Goal: Transaction & Acquisition: Purchase product/service

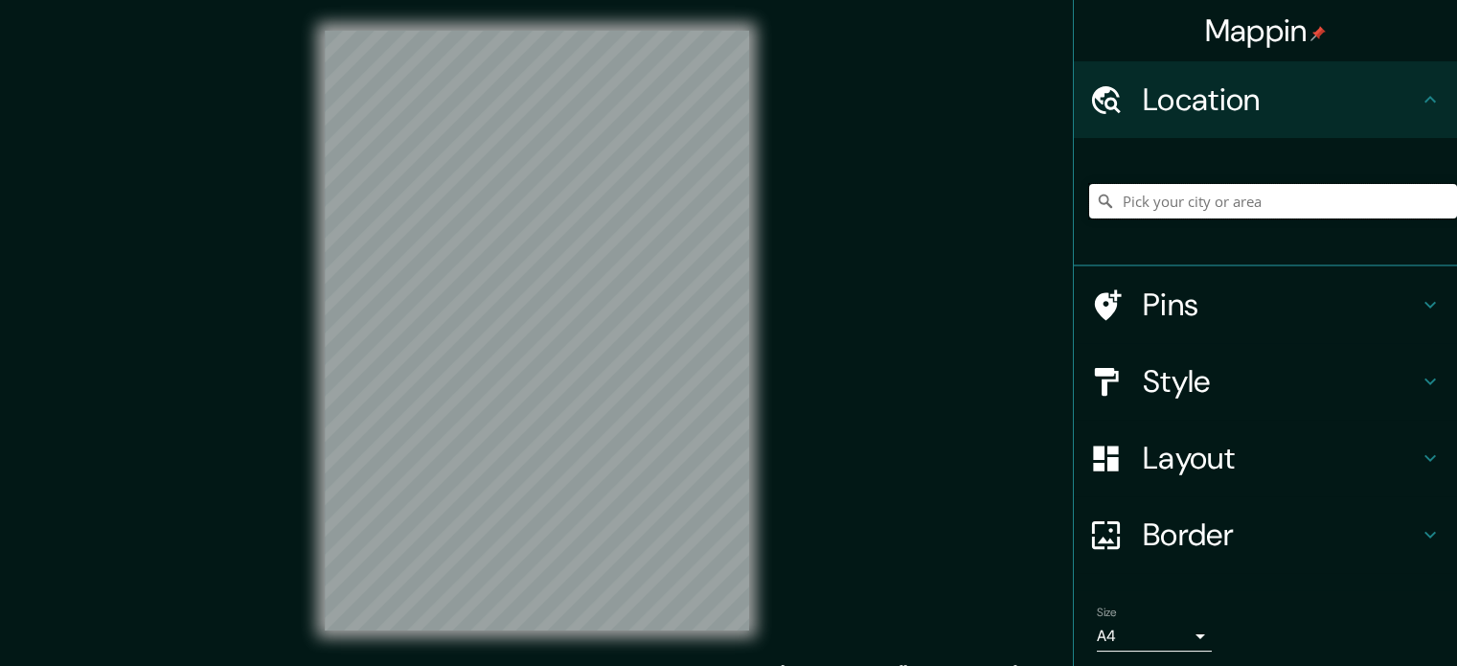
click at [1129, 193] on input "Pick your city or area" at bounding box center [1273, 201] width 368 height 34
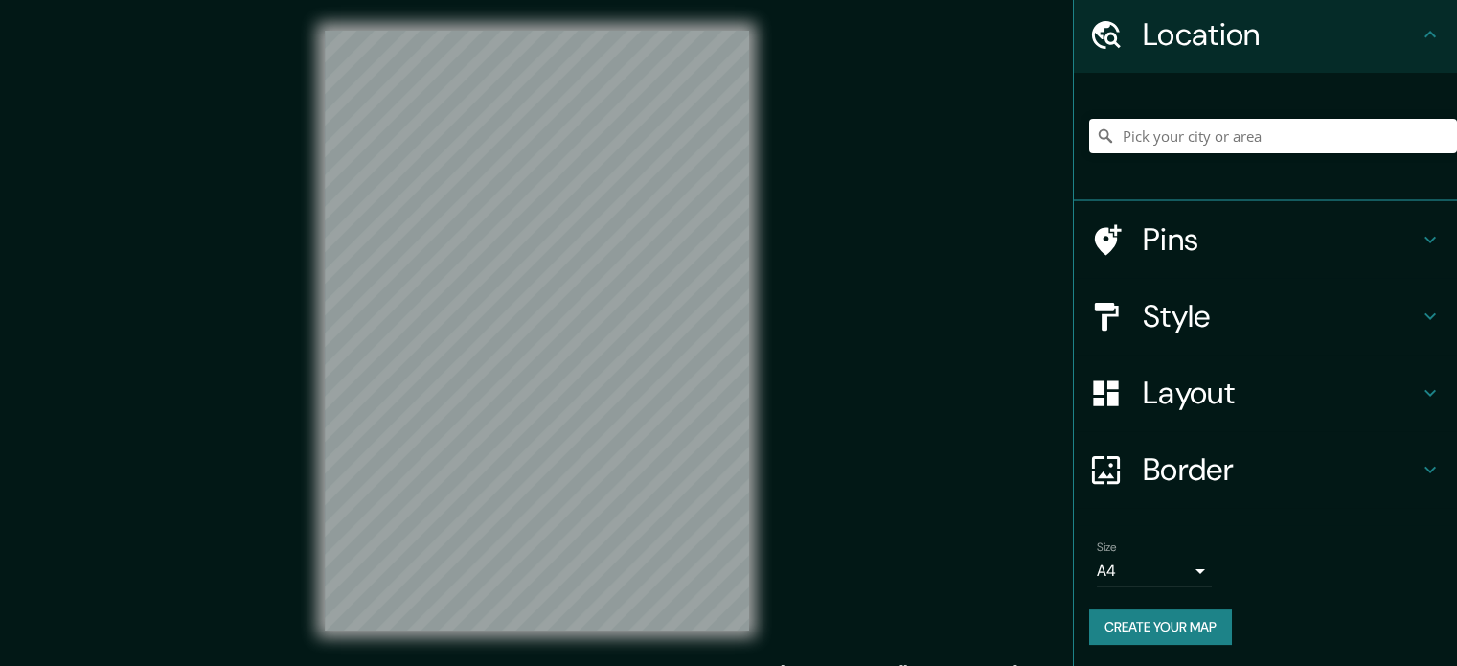
click at [805, 312] on div "Mappin Location Pins Style Layout Border Choose a border. Hint : you can make l…" at bounding box center [728, 346] width 1457 height 692
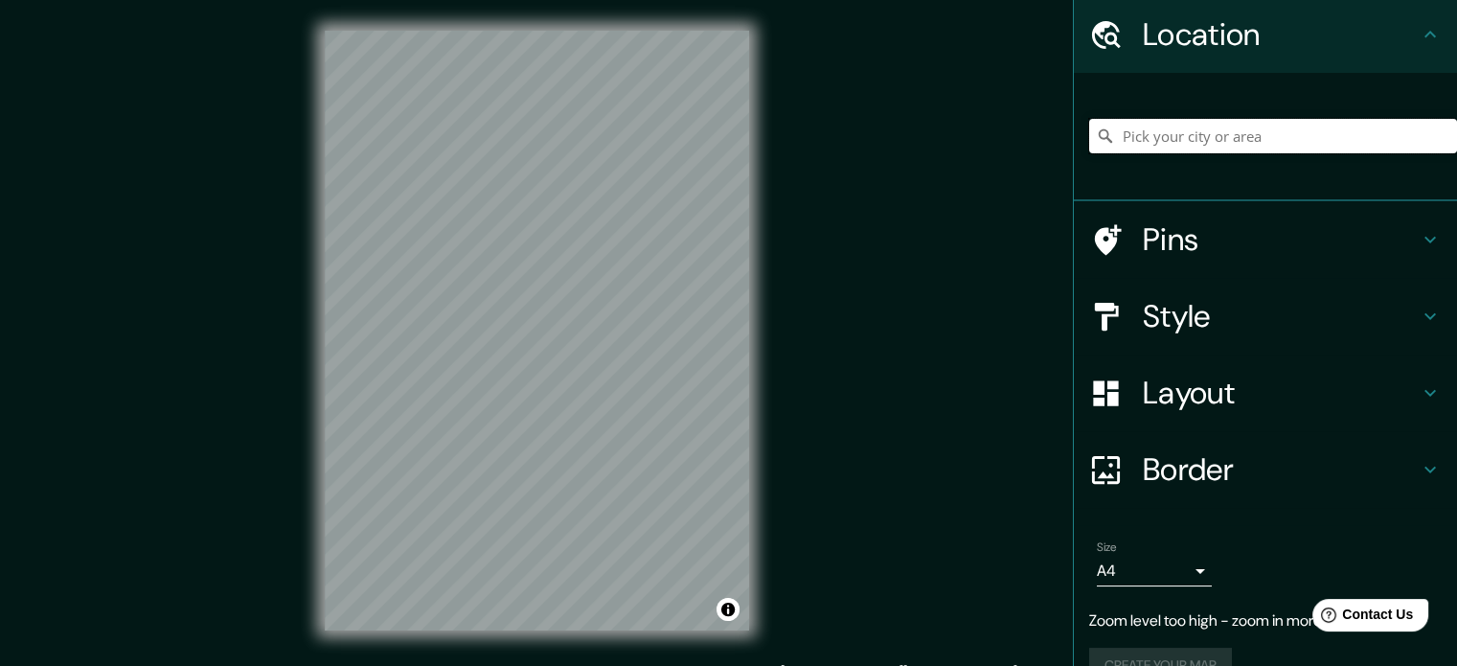
click at [1158, 136] on input "Pick your city or area" at bounding box center [1273, 136] width 368 height 34
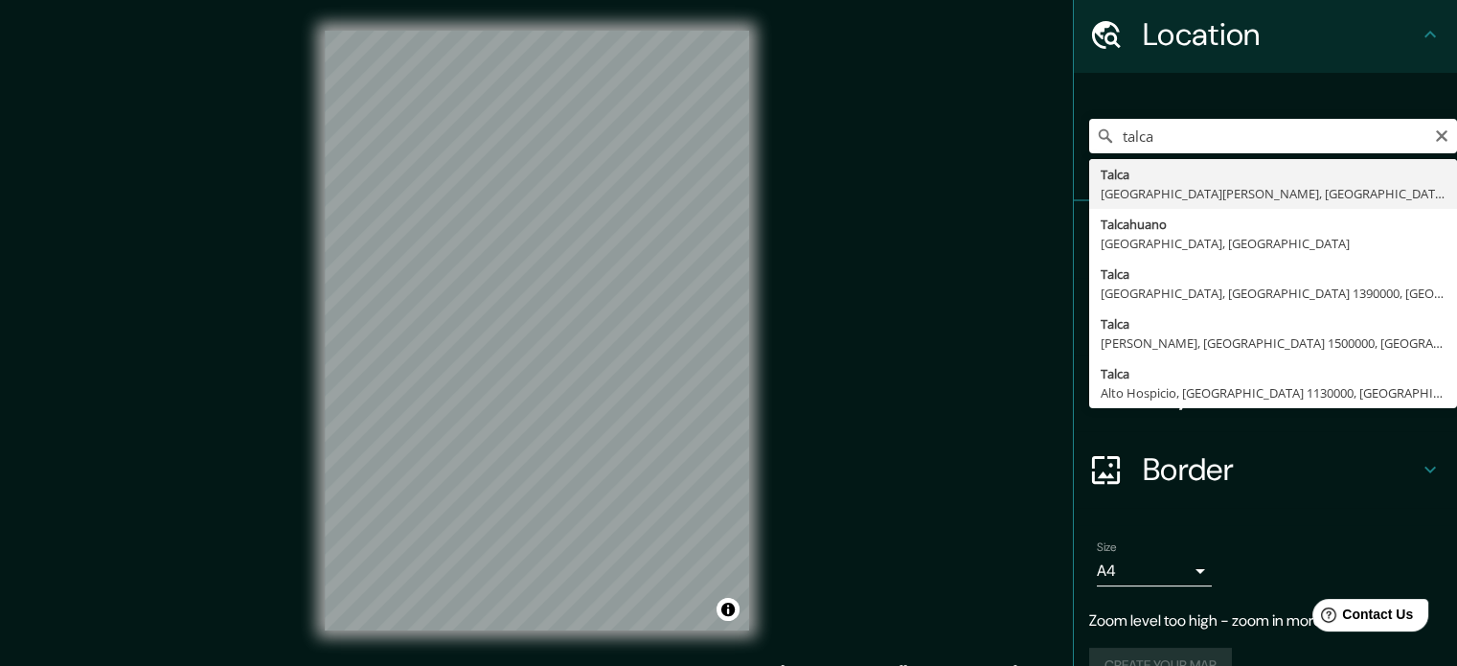
type input "[GEOGRAPHIC_DATA], [GEOGRAPHIC_DATA][PERSON_NAME], [GEOGRAPHIC_DATA]"
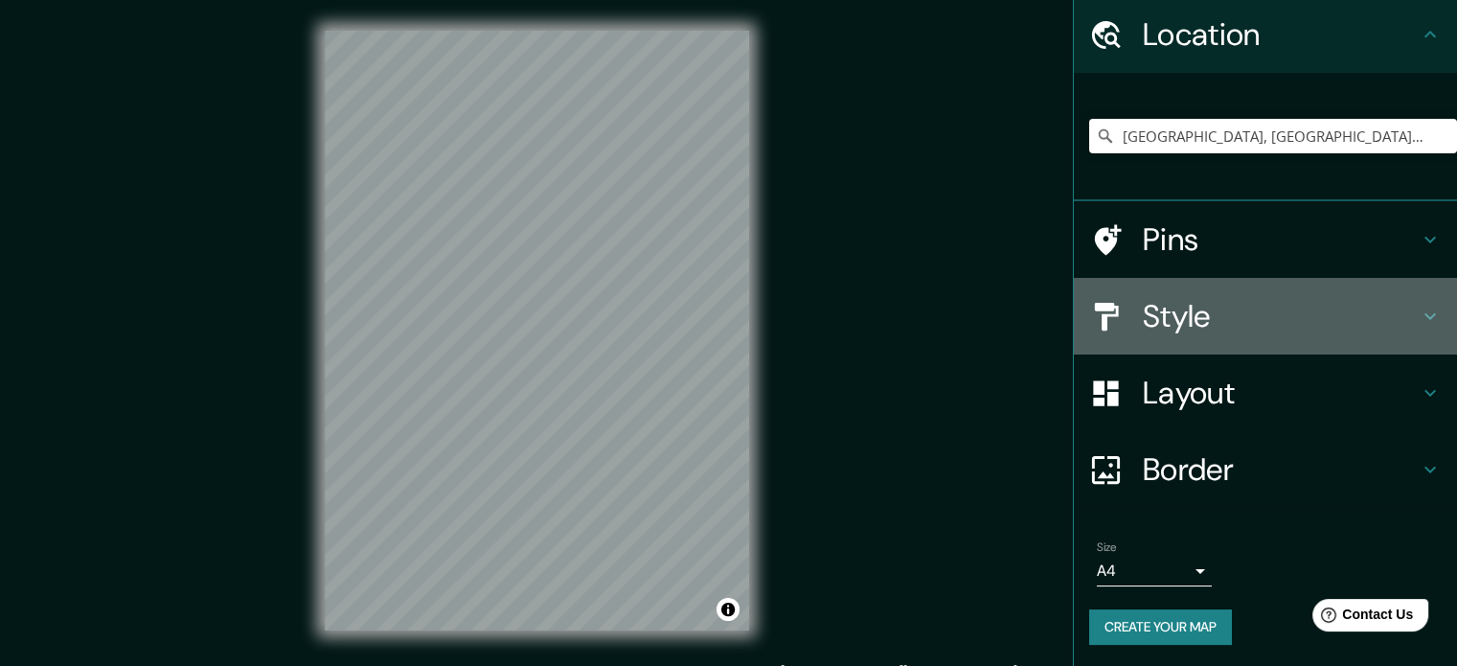
click at [1407, 328] on div "Style" at bounding box center [1265, 316] width 383 height 77
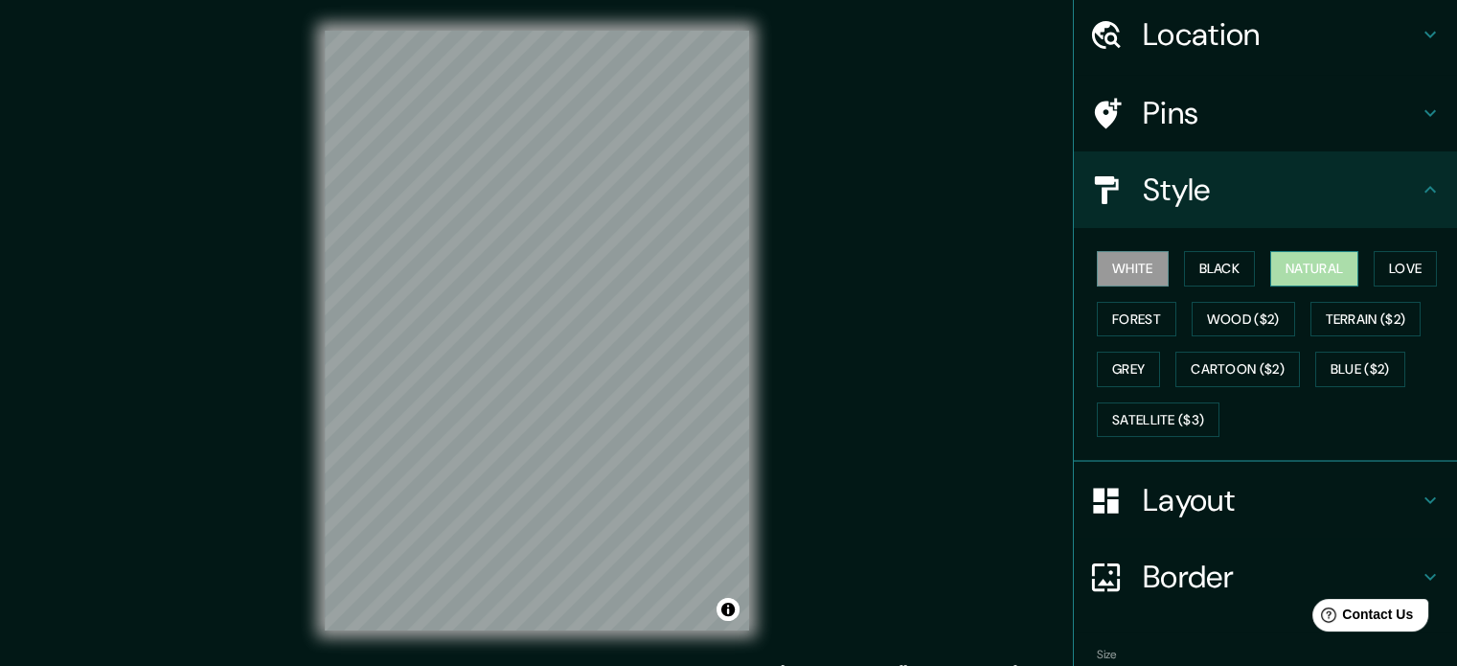
click at [1322, 274] on button "Natural" at bounding box center [1314, 268] width 88 height 35
click at [1399, 271] on button "Love" at bounding box center [1404, 268] width 63 height 35
click at [1337, 263] on button "Natural" at bounding box center [1314, 268] width 88 height 35
click at [1097, 376] on button "Grey" at bounding box center [1128, 369] width 63 height 35
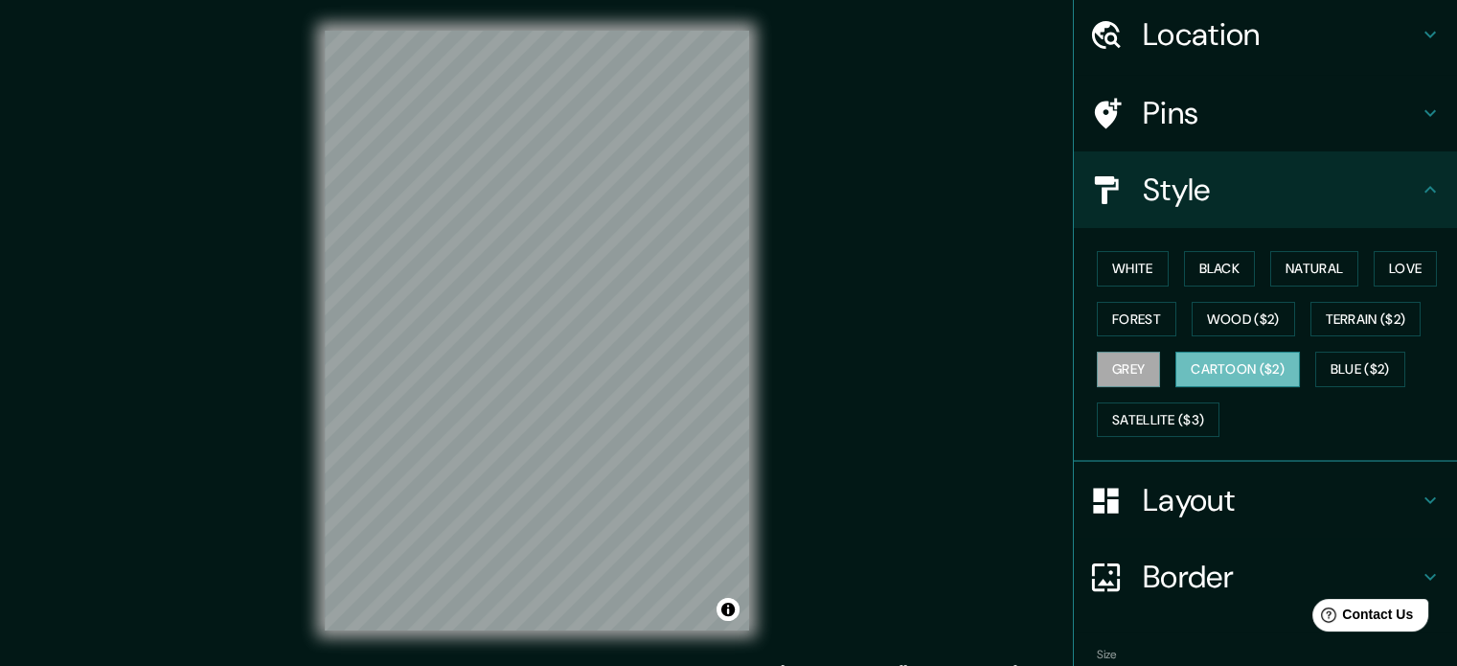
click at [1186, 370] on button "Cartoon ($2)" at bounding box center [1237, 369] width 125 height 35
click at [1326, 363] on button "Blue ($2)" at bounding box center [1360, 369] width 90 height 35
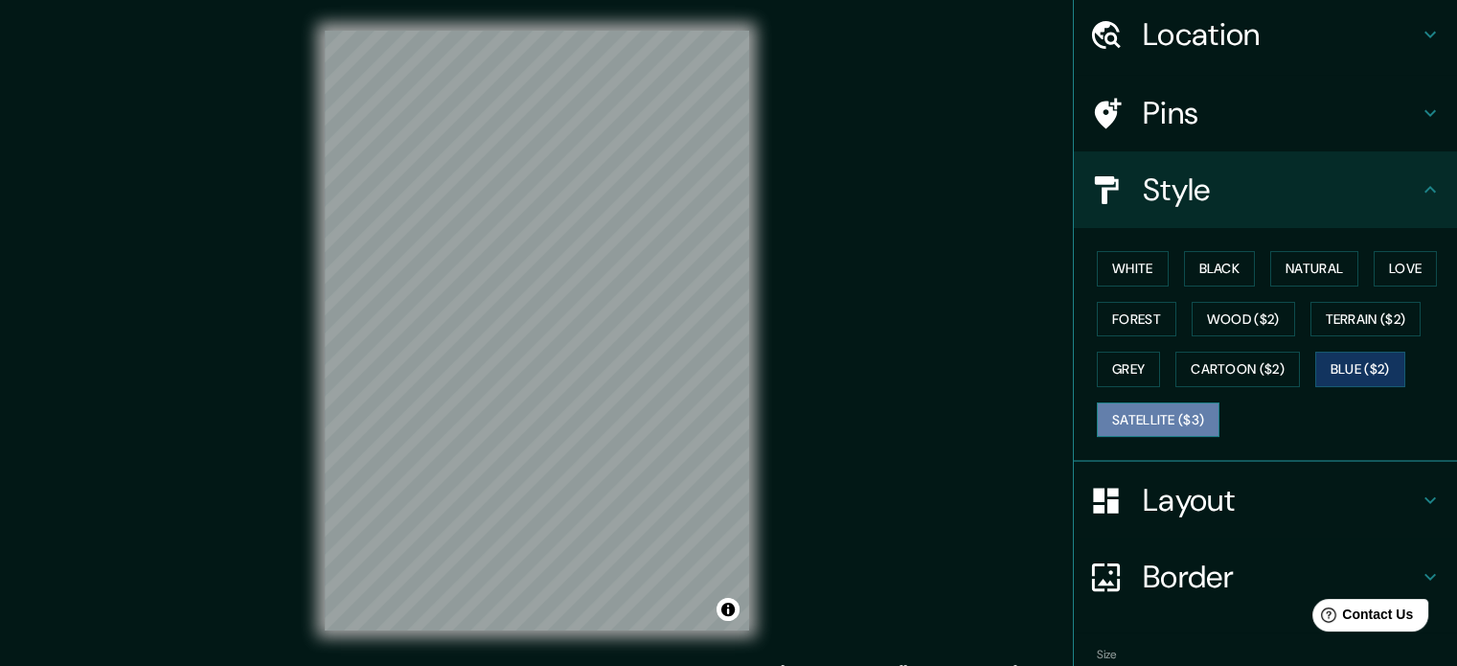
click at [1199, 419] on button "Satellite ($3)" at bounding box center [1158, 419] width 123 height 35
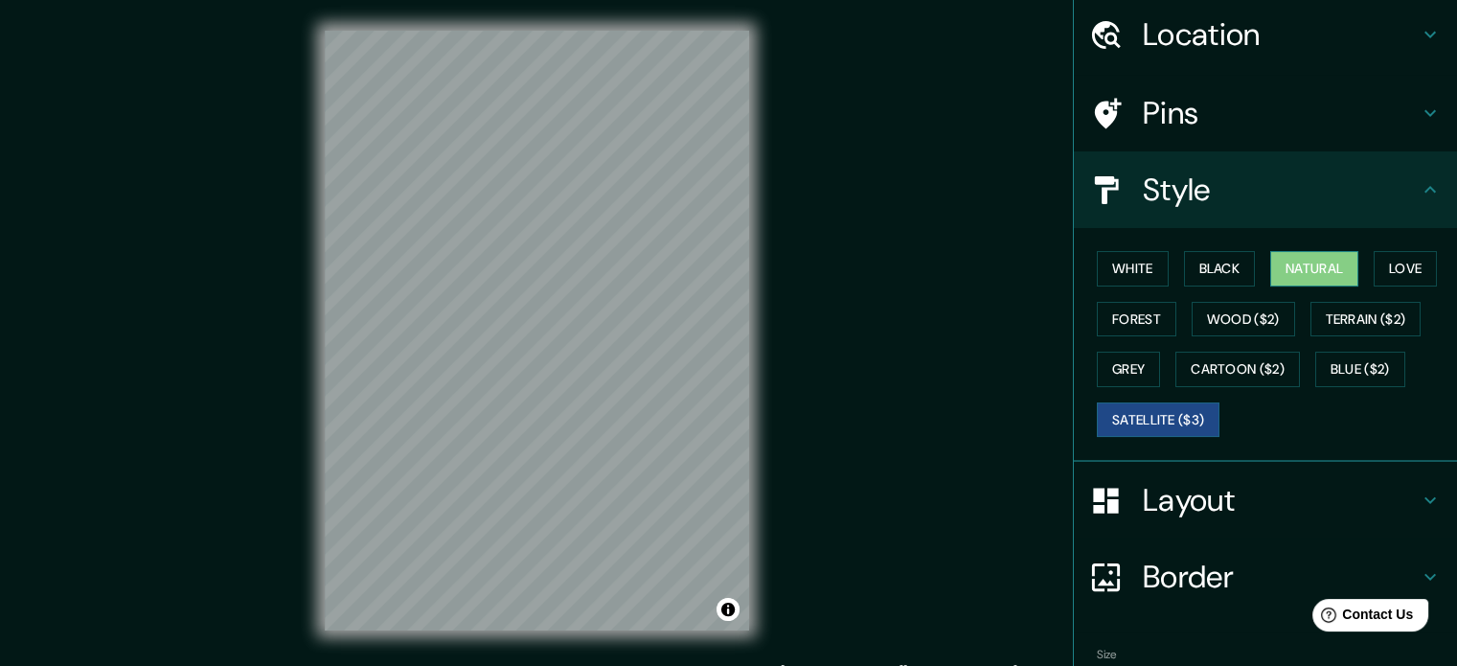
click at [1295, 275] on button "Natural" at bounding box center [1314, 268] width 88 height 35
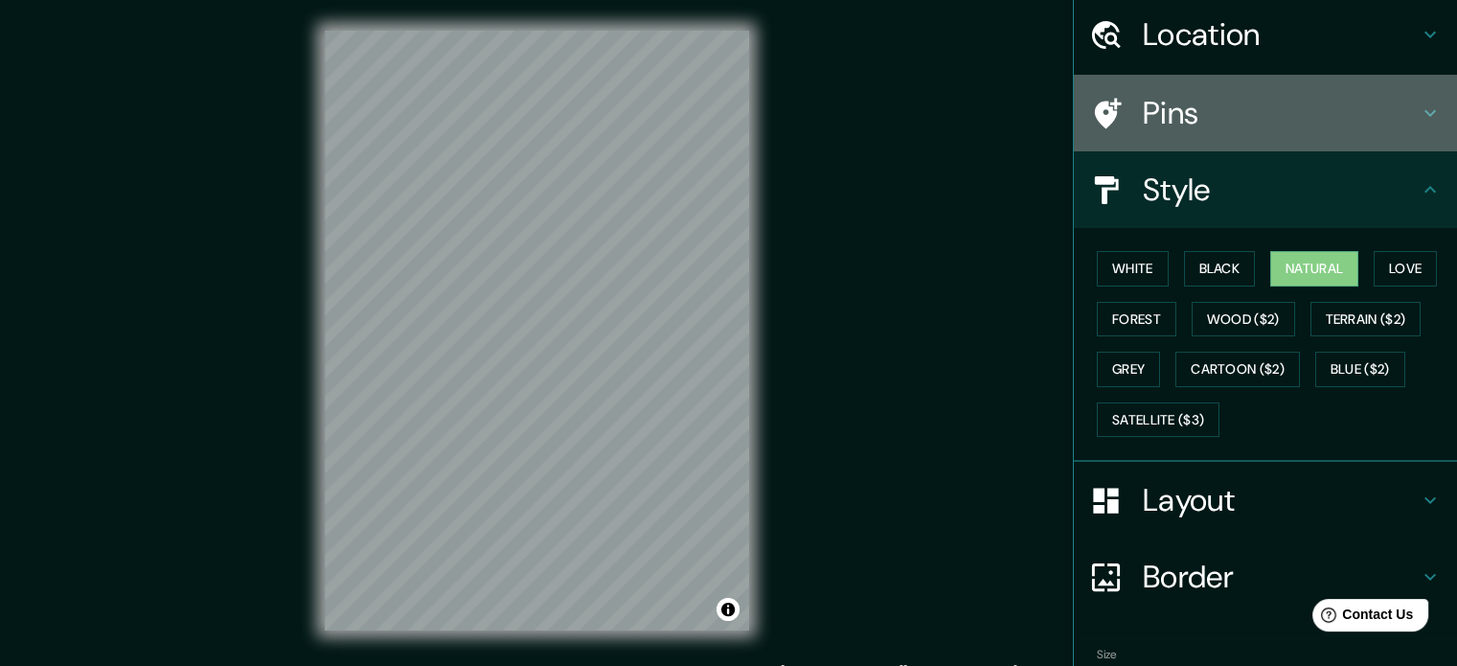
click at [1418, 123] on icon at bounding box center [1429, 113] width 23 height 23
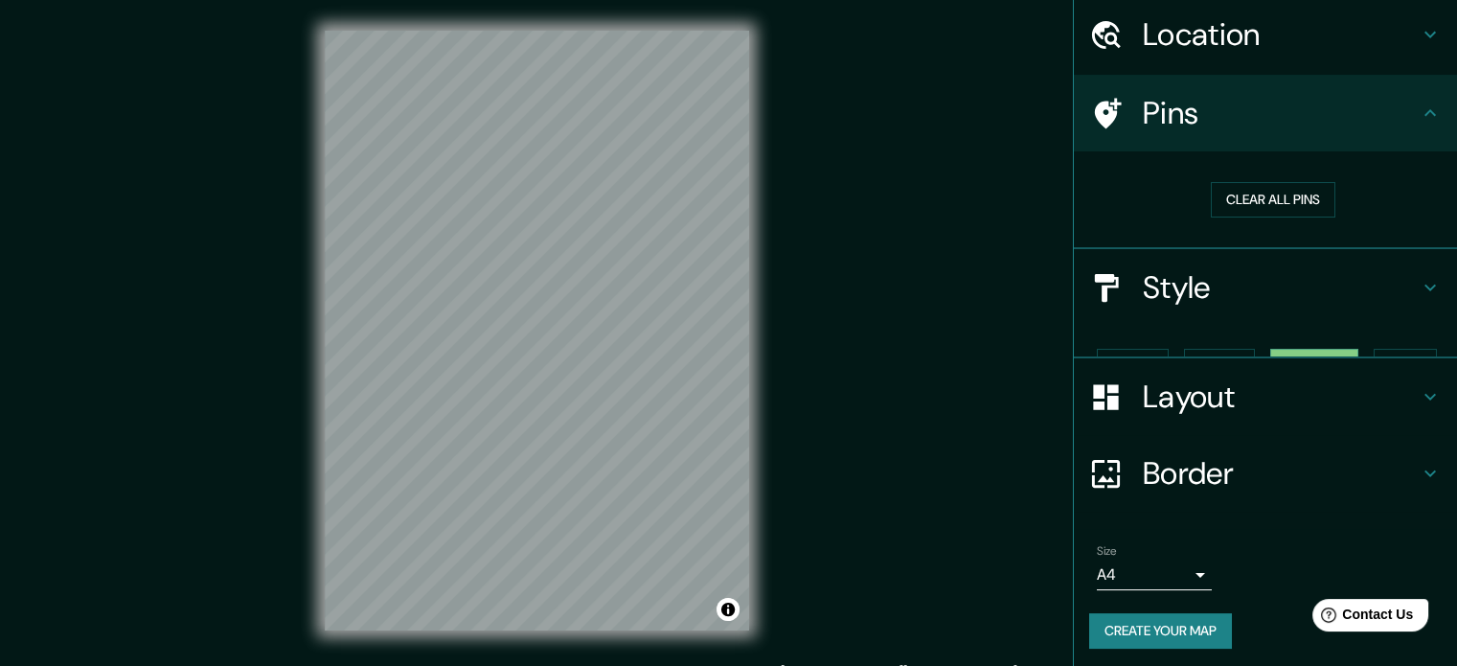
scroll to position [36, 0]
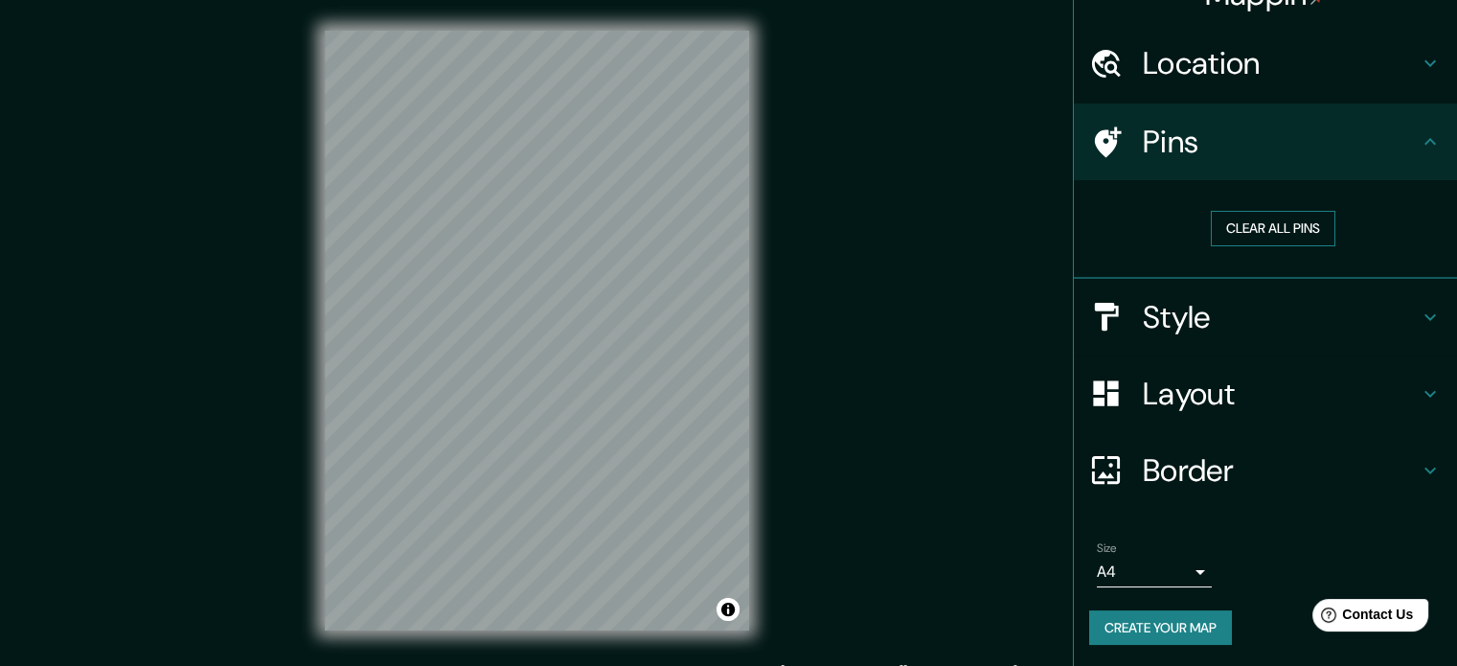
click at [1292, 219] on button "Clear all pins" at bounding box center [1273, 228] width 125 height 35
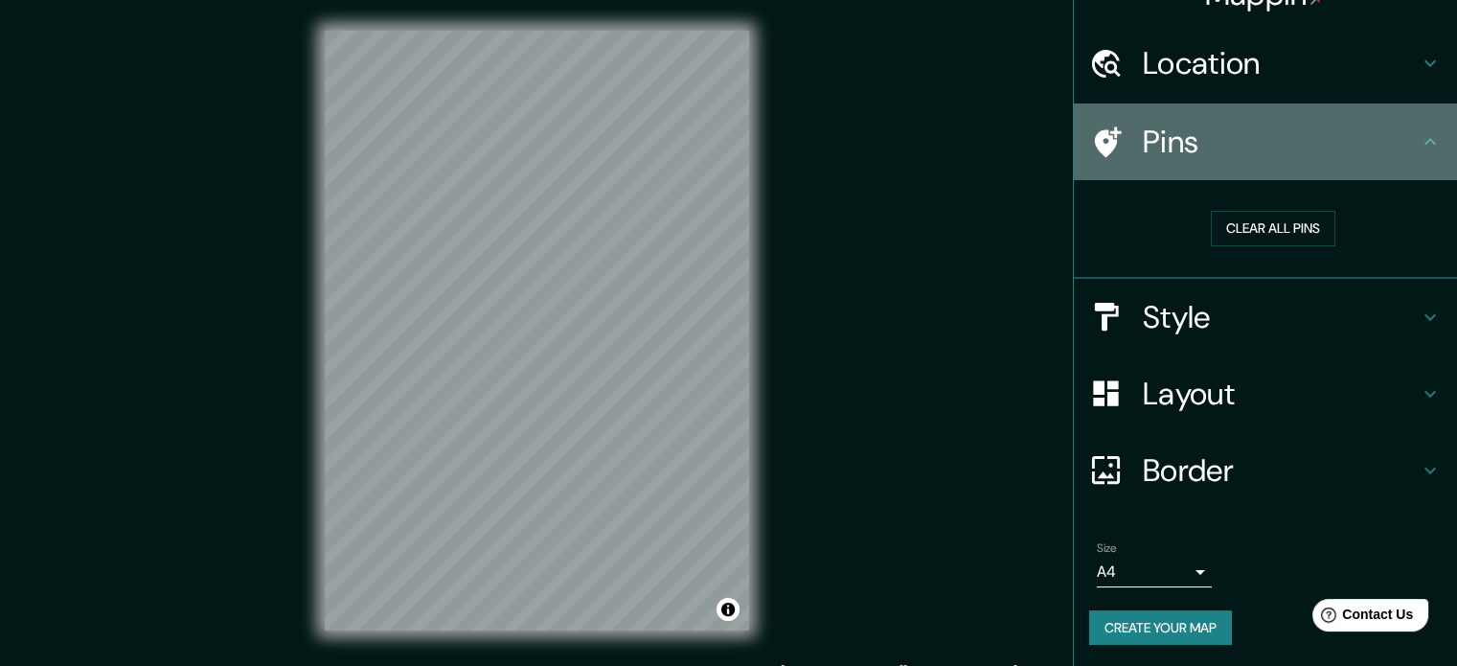
click at [1119, 138] on div at bounding box center [1116, 142] width 54 height 34
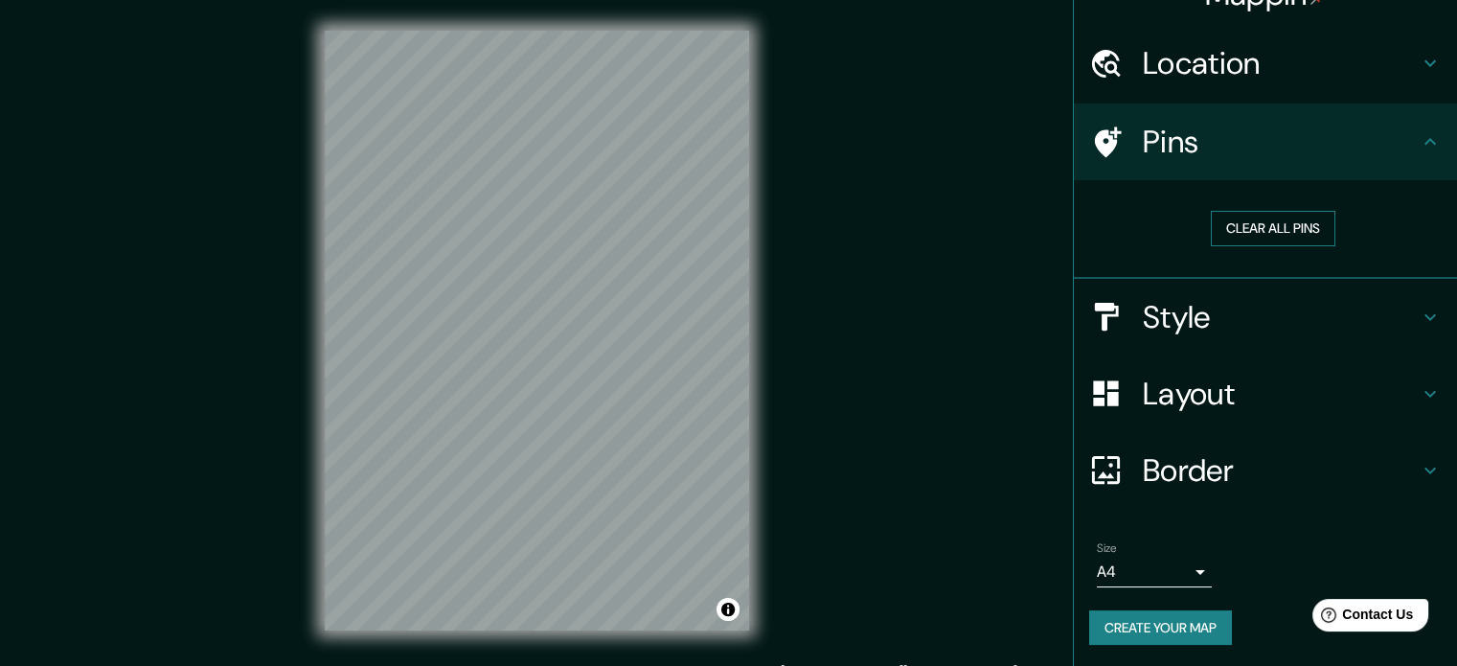
click at [1243, 219] on button "Clear all pins" at bounding box center [1273, 228] width 125 height 35
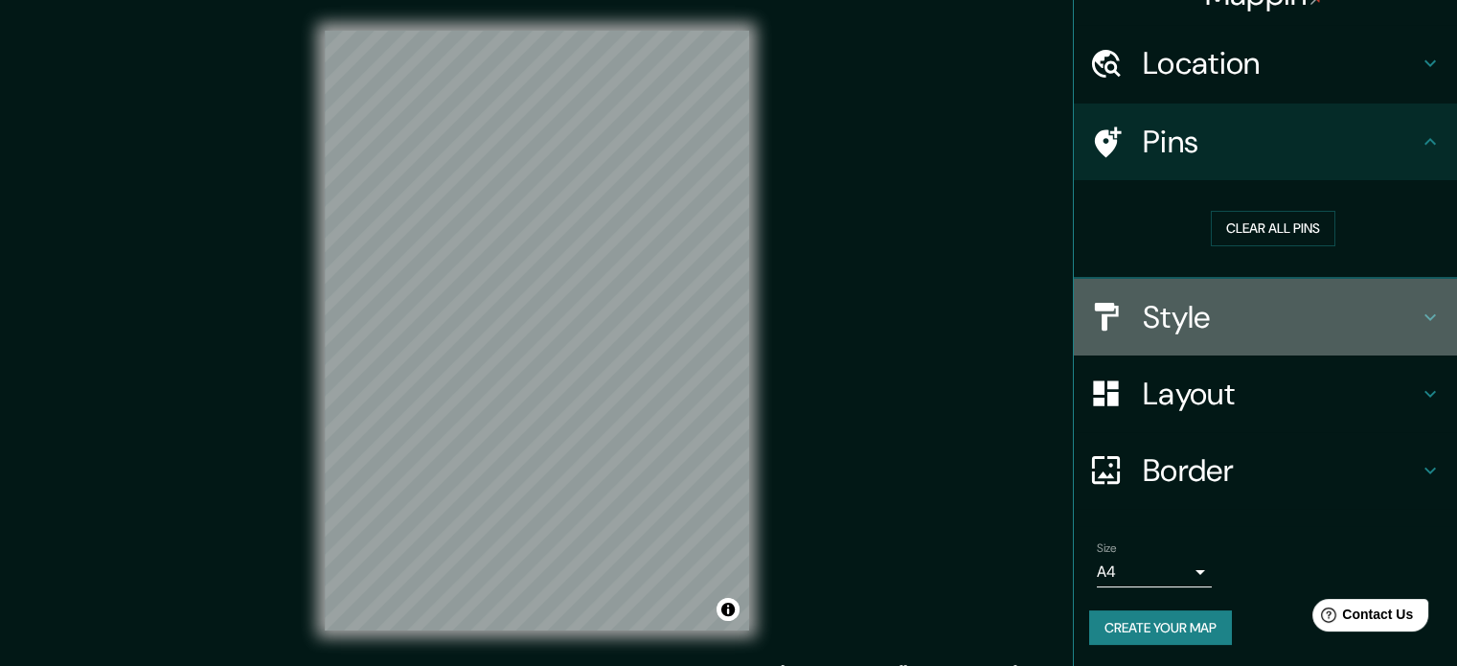
click at [1143, 317] on h4 "Style" at bounding box center [1281, 317] width 276 height 38
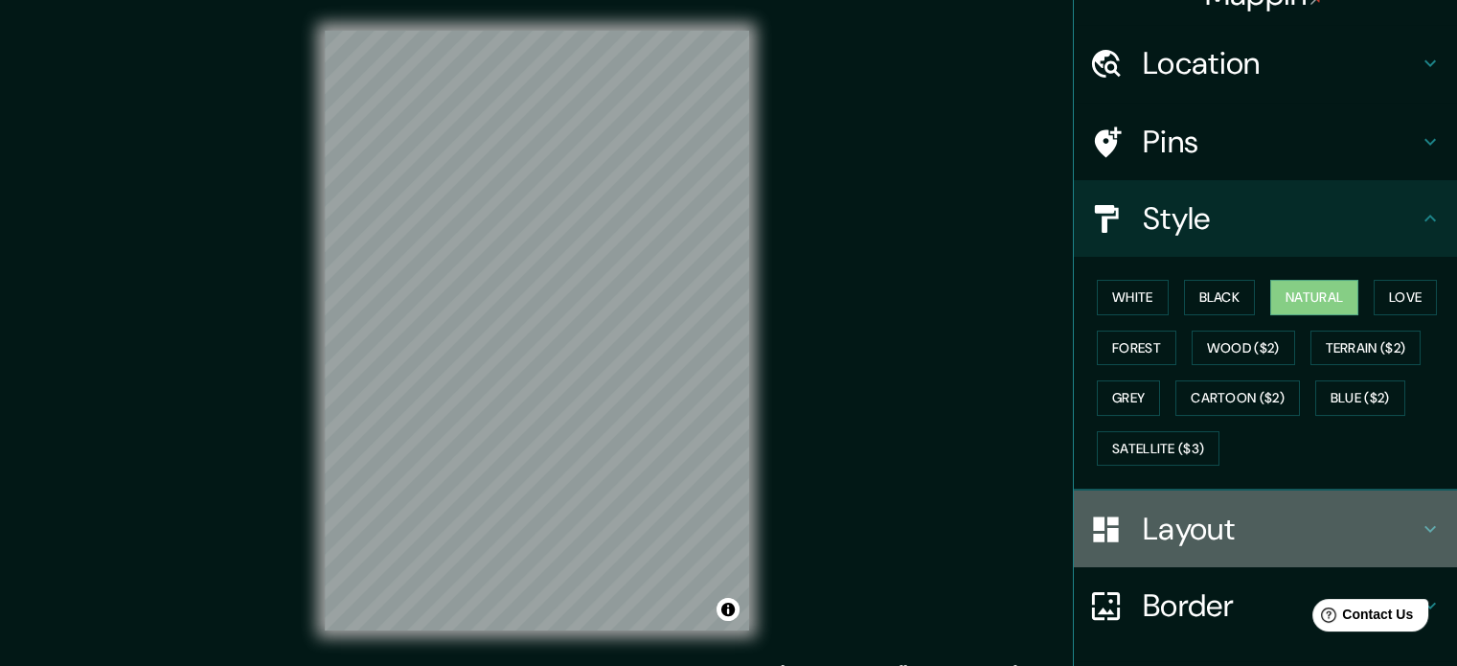
click at [1213, 512] on h4 "Layout" at bounding box center [1281, 529] width 276 height 38
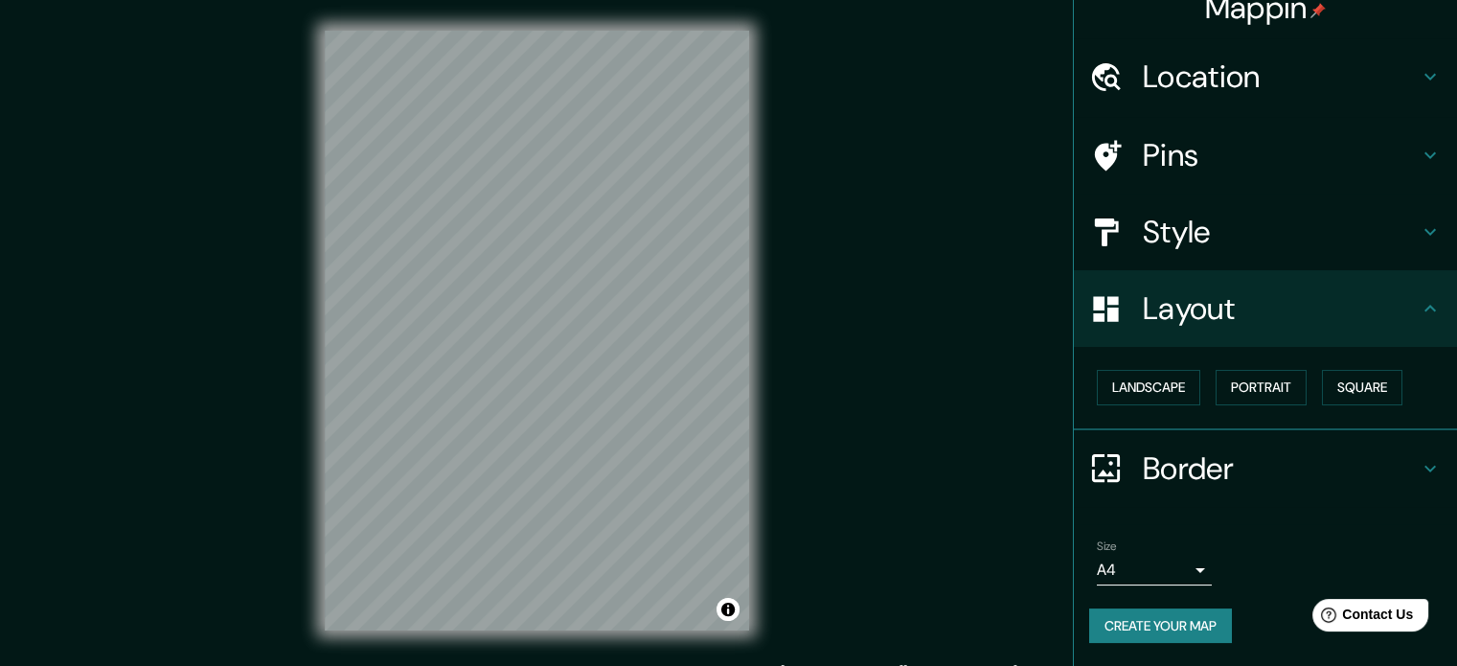
scroll to position [21, 0]
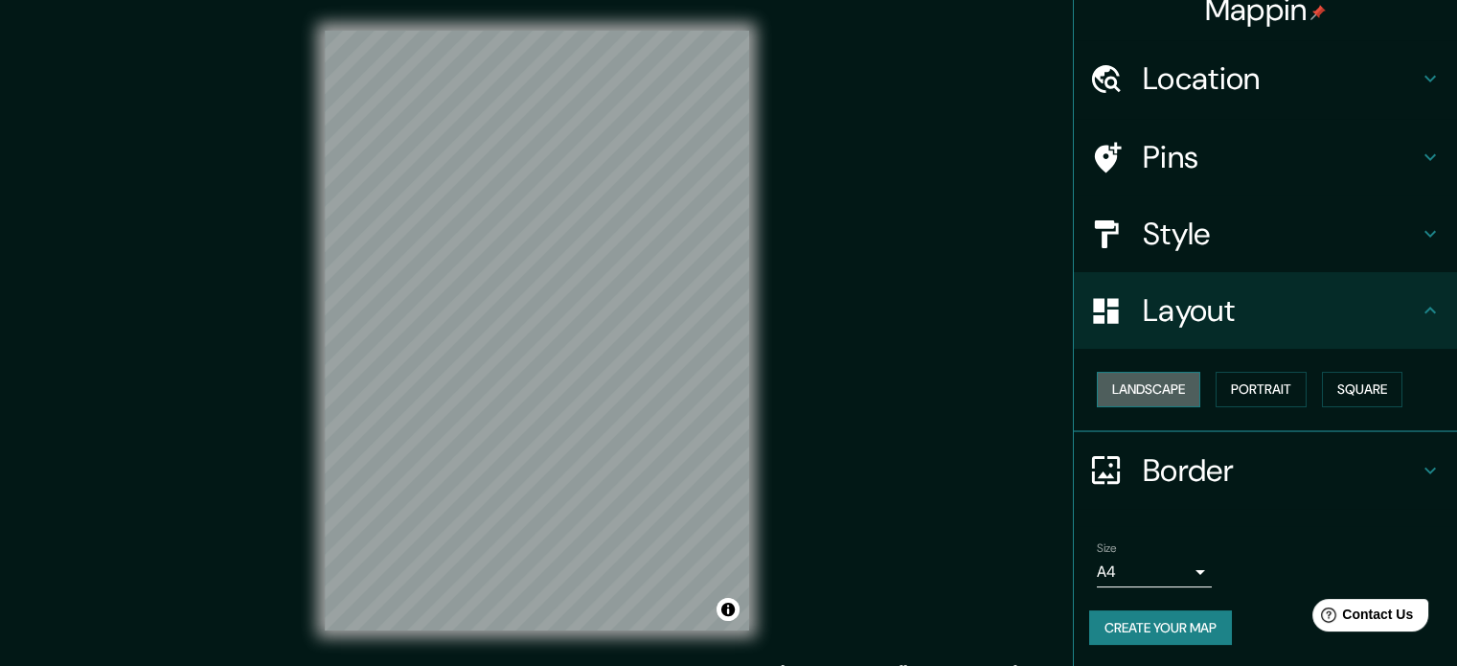
click at [1168, 386] on button "Landscape" at bounding box center [1148, 389] width 103 height 35
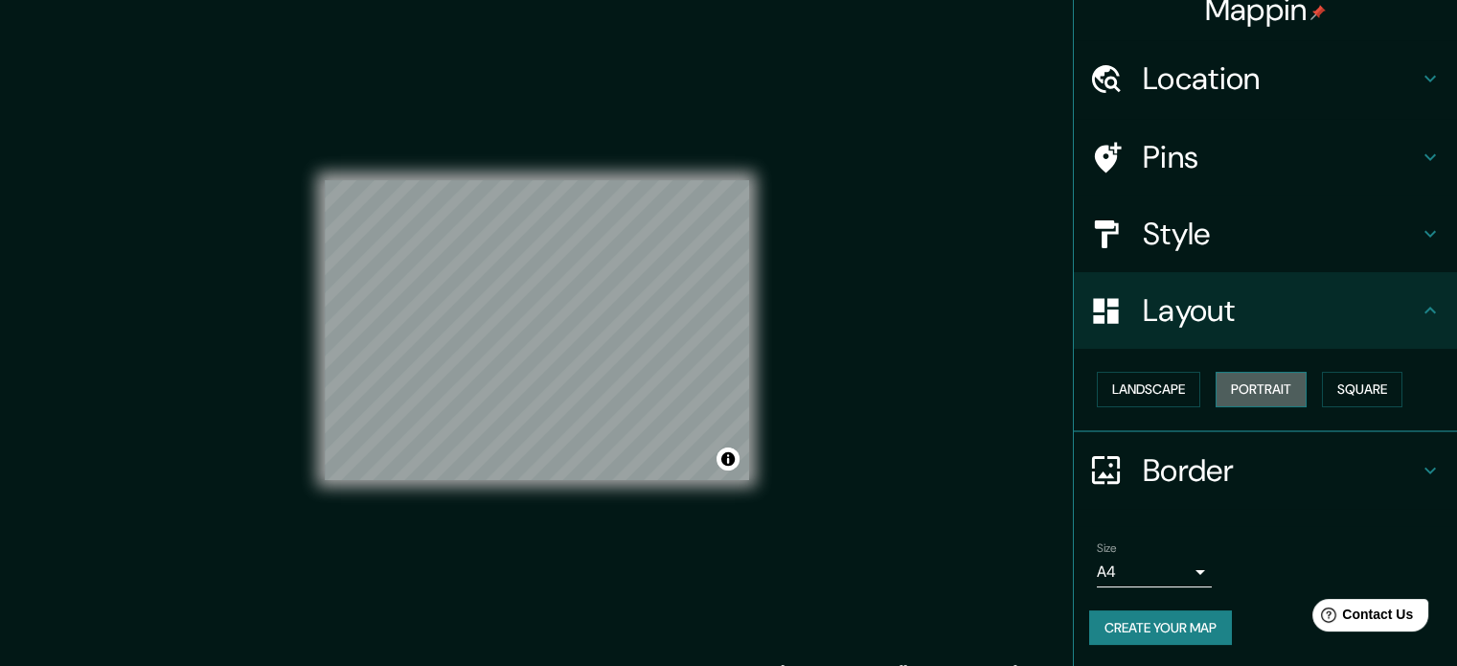
click at [1254, 378] on button "Portrait" at bounding box center [1260, 389] width 91 height 35
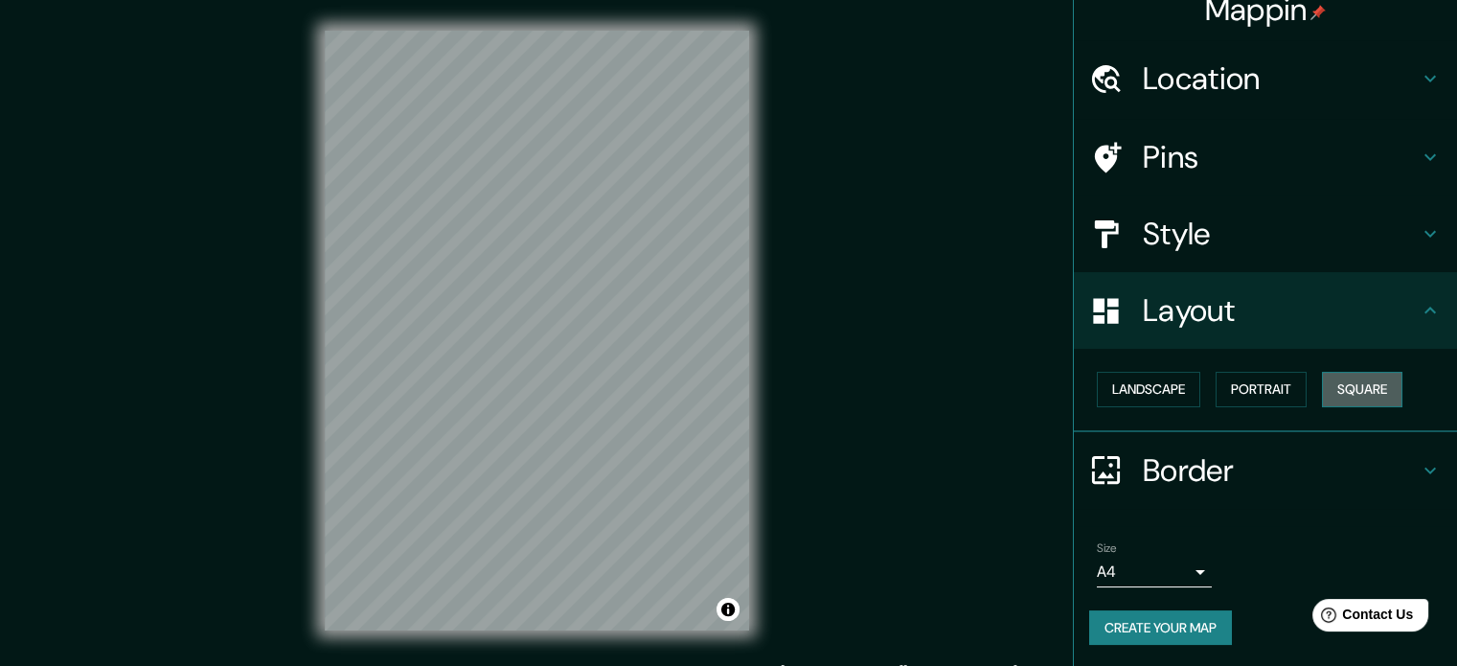
click at [1330, 378] on button "Square" at bounding box center [1362, 389] width 80 height 35
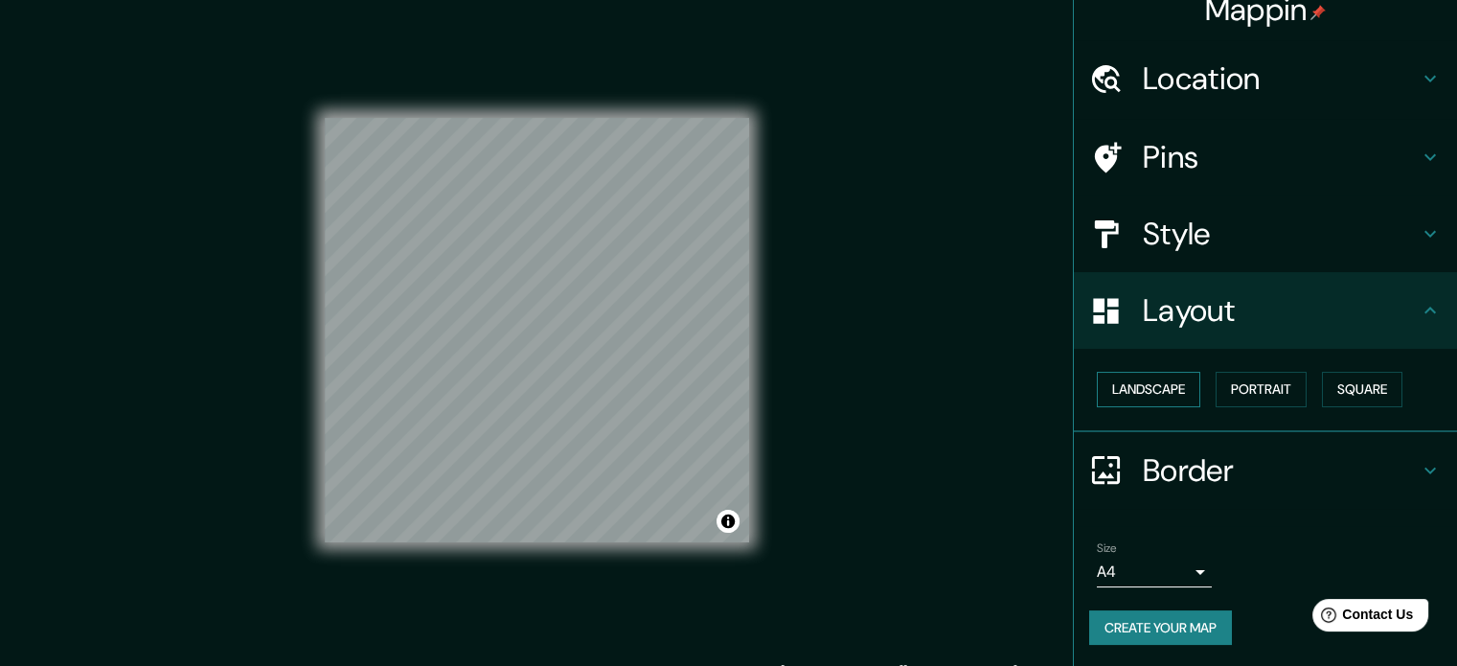
click at [1167, 392] on button "Landscape" at bounding box center [1148, 389] width 103 height 35
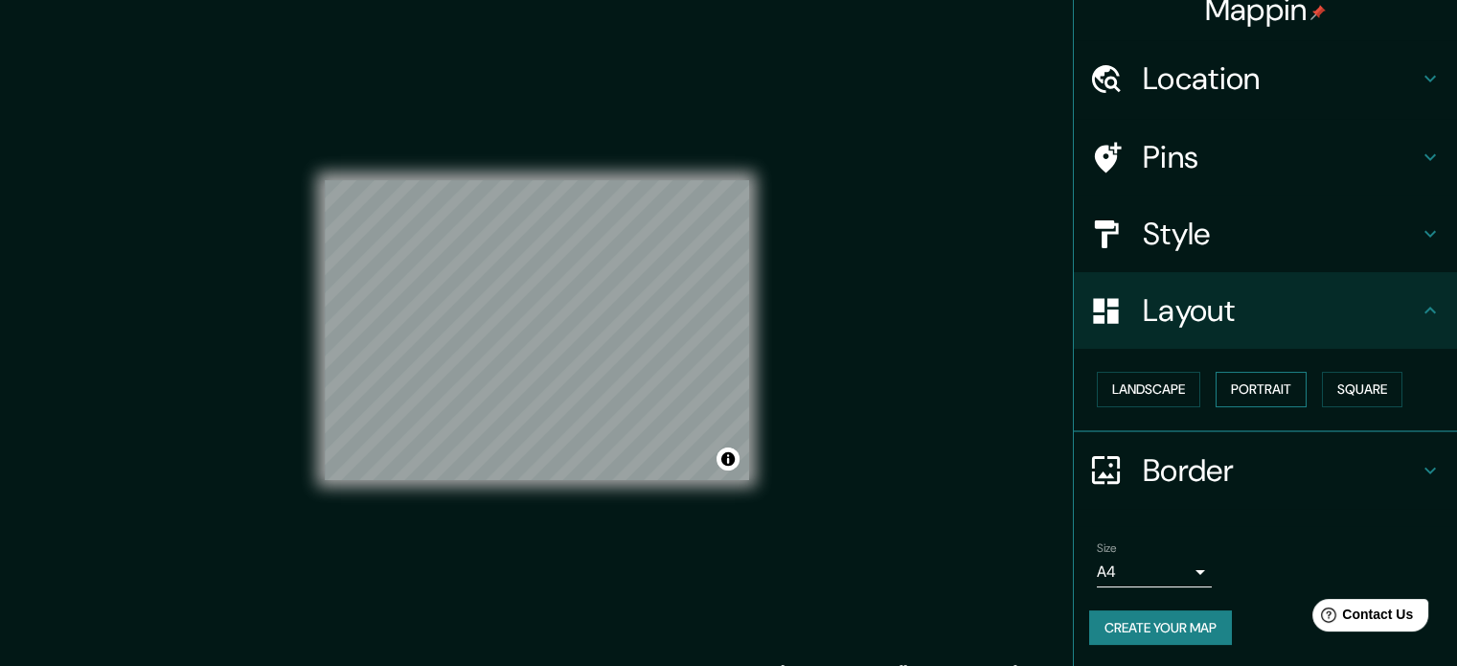
scroll to position [25, 0]
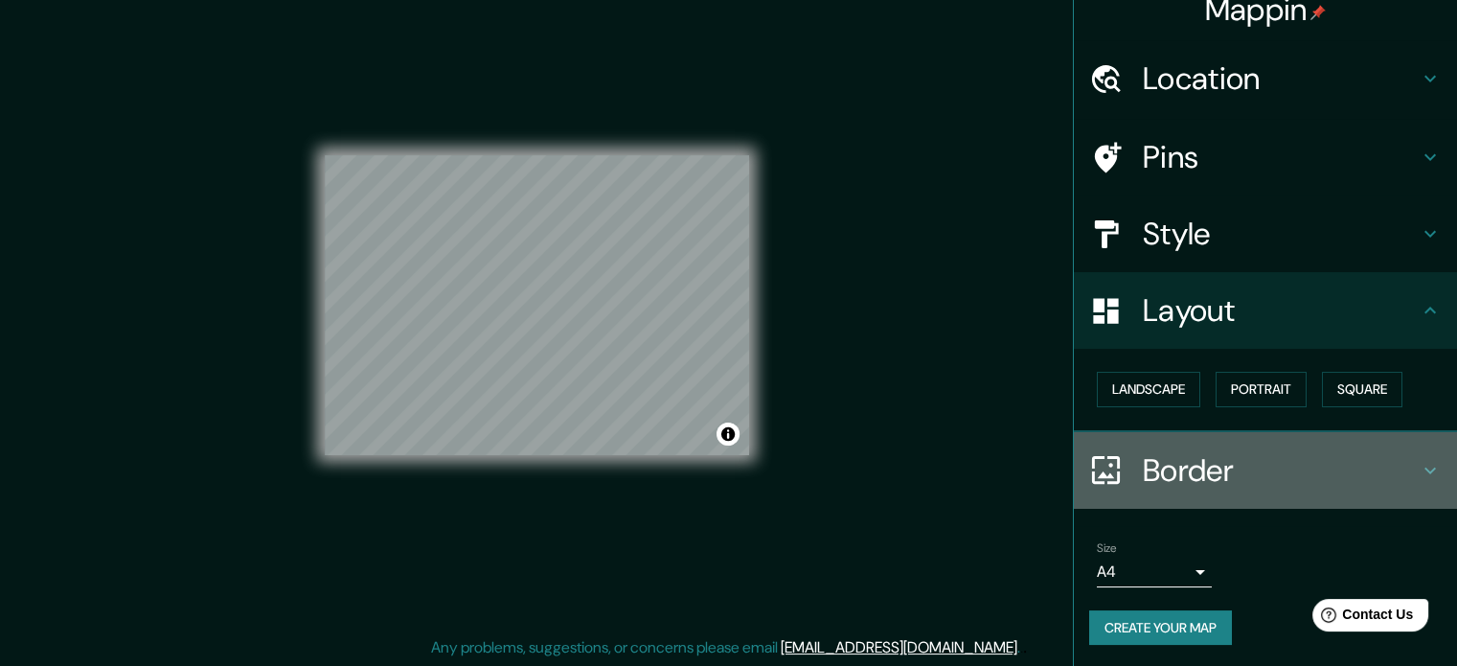
click at [1332, 465] on h4 "Border" at bounding box center [1281, 470] width 276 height 38
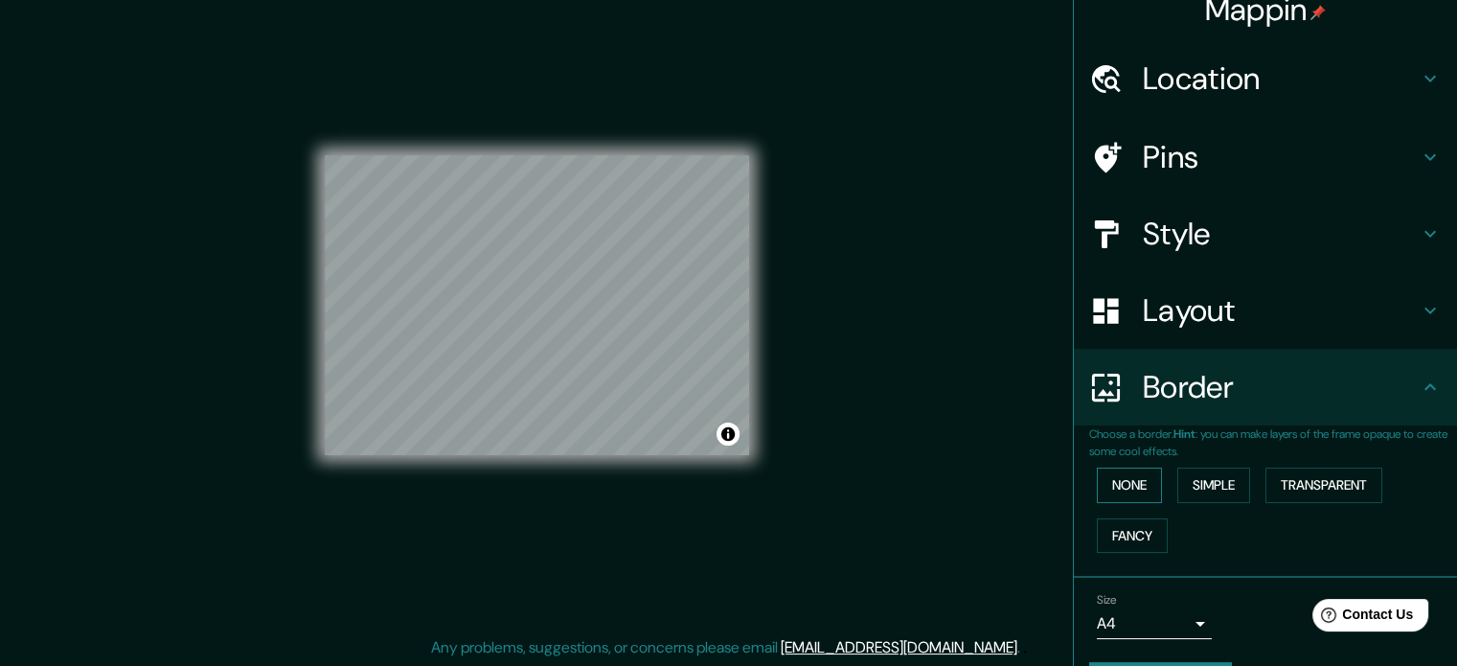
click at [1101, 482] on button "None" at bounding box center [1129, 484] width 65 height 35
click at [1192, 477] on button "Simple" at bounding box center [1213, 484] width 73 height 35
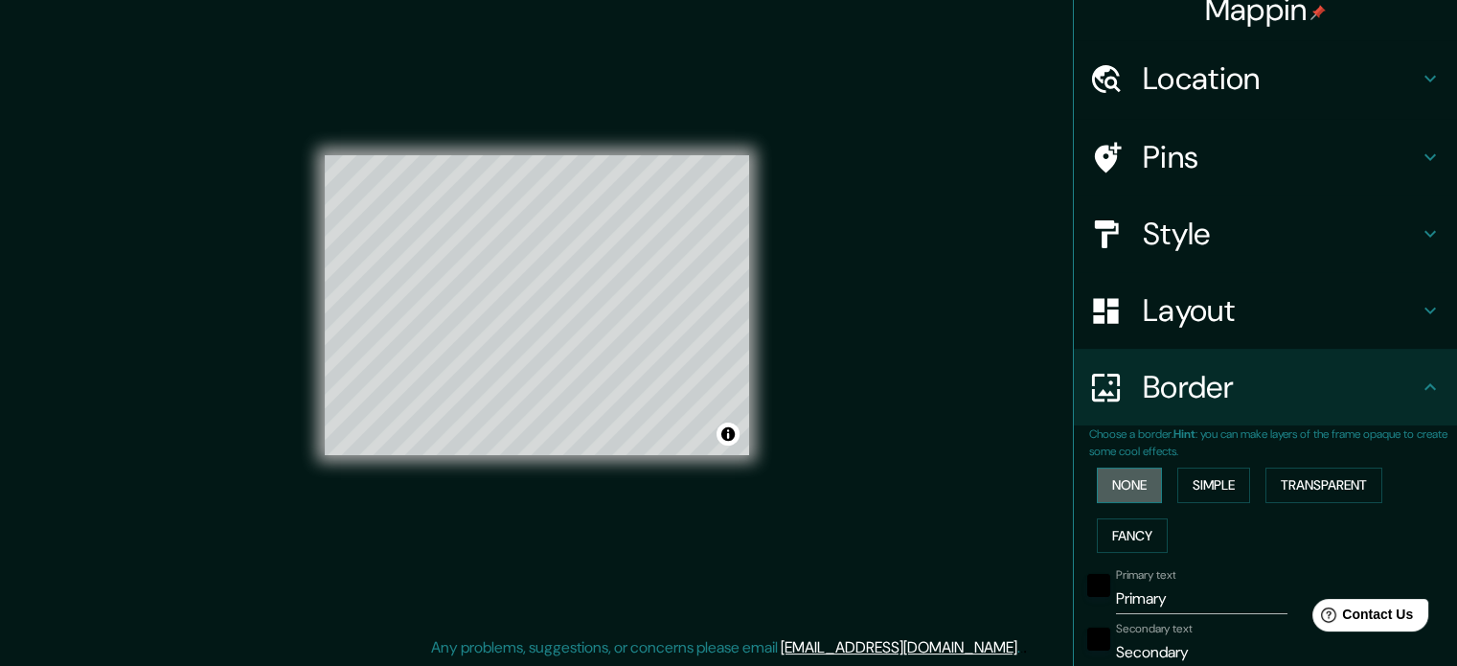
click at [1137, 478] on button "None" at bounding box center [1129, 484] width 65 height 35
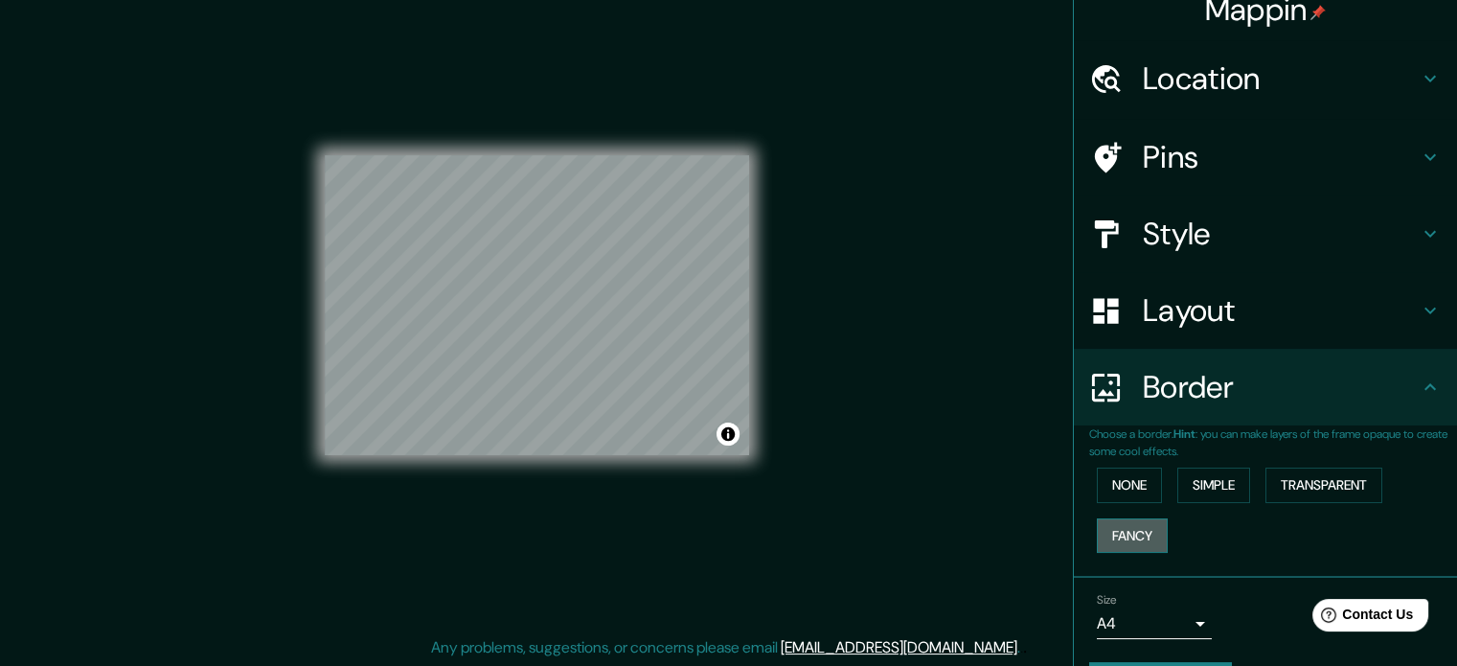
click at [1138, 532] on button "Fancy" at bounding box center [1132, 535] width 71 height 35
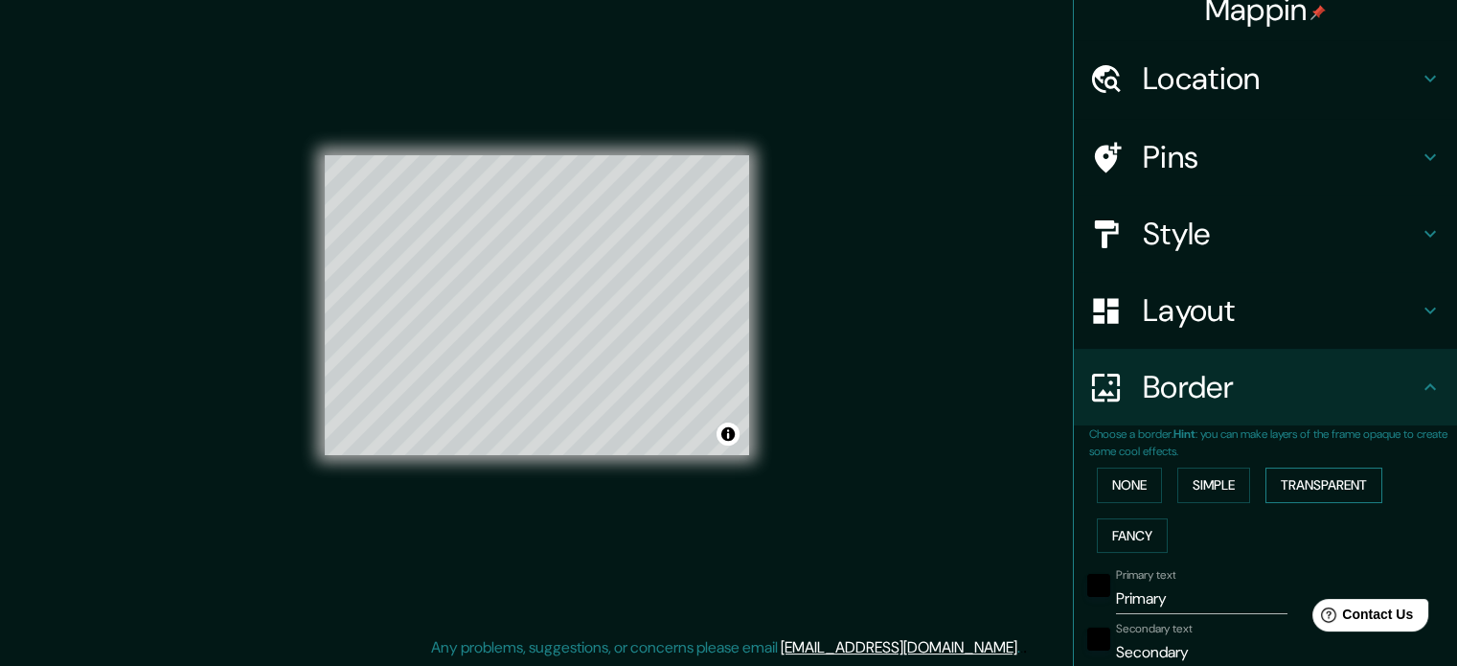
click at [1320, 488] on button "Transparent" at bounding box center [1323, 484] width 117 height 35
click at [1214, 487] on button "Simple" at bounding box center [1213, 484] width 73 height 35
click at [1103, 488] on button "None" at bounding box center [1129, 484] width 65 height 35
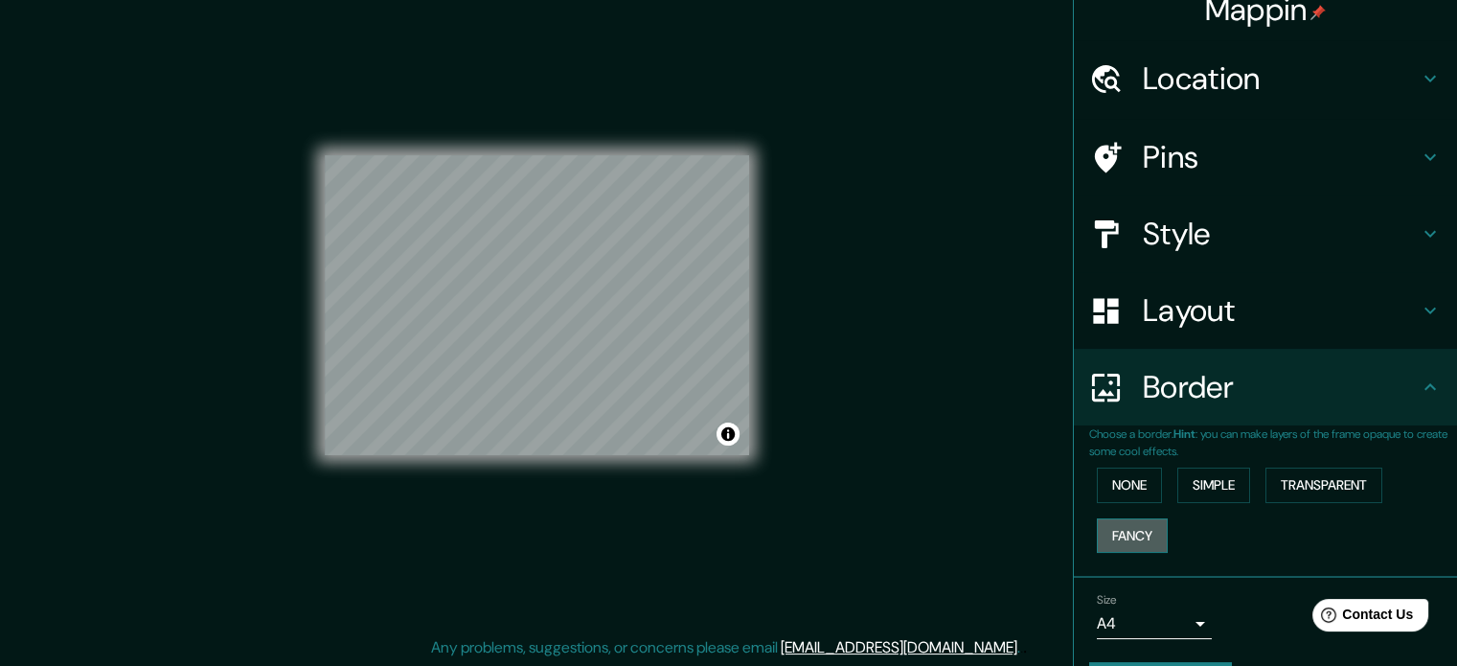
click at [1118, 522] on button "Fancy" at bounding box center [1132, 535] width 71 height 35
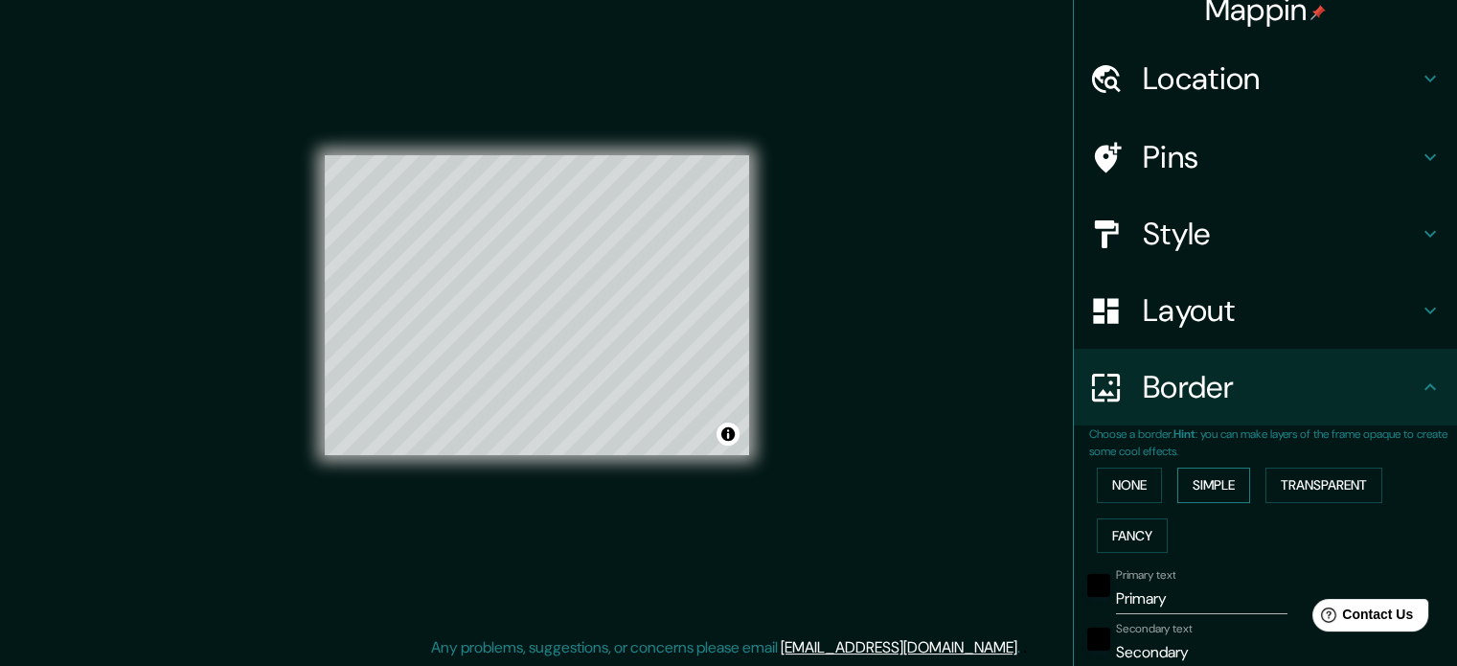
click at [1233, 488] on button "Simple" at bounding box center [1213, 484] width 73 height 35
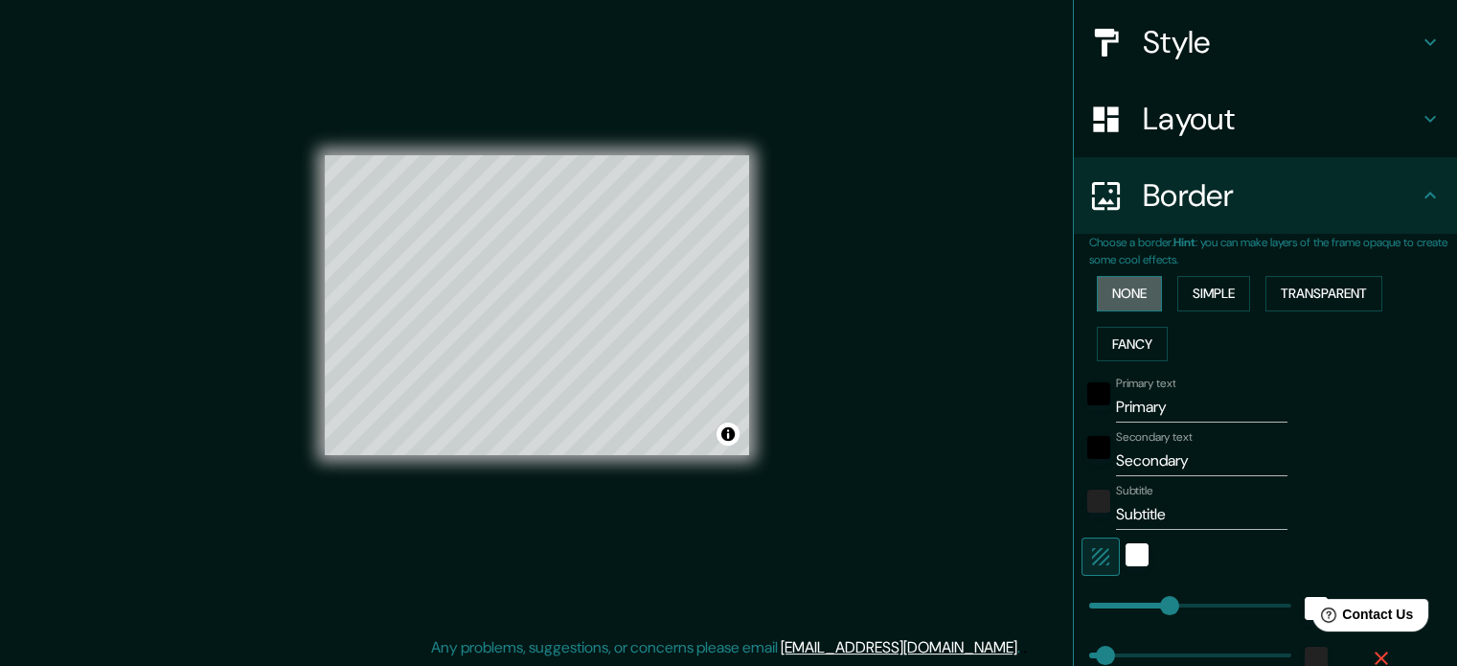
click at [1134, 302] on button "None" at bounding box center [1129, 293] width 65 height 35
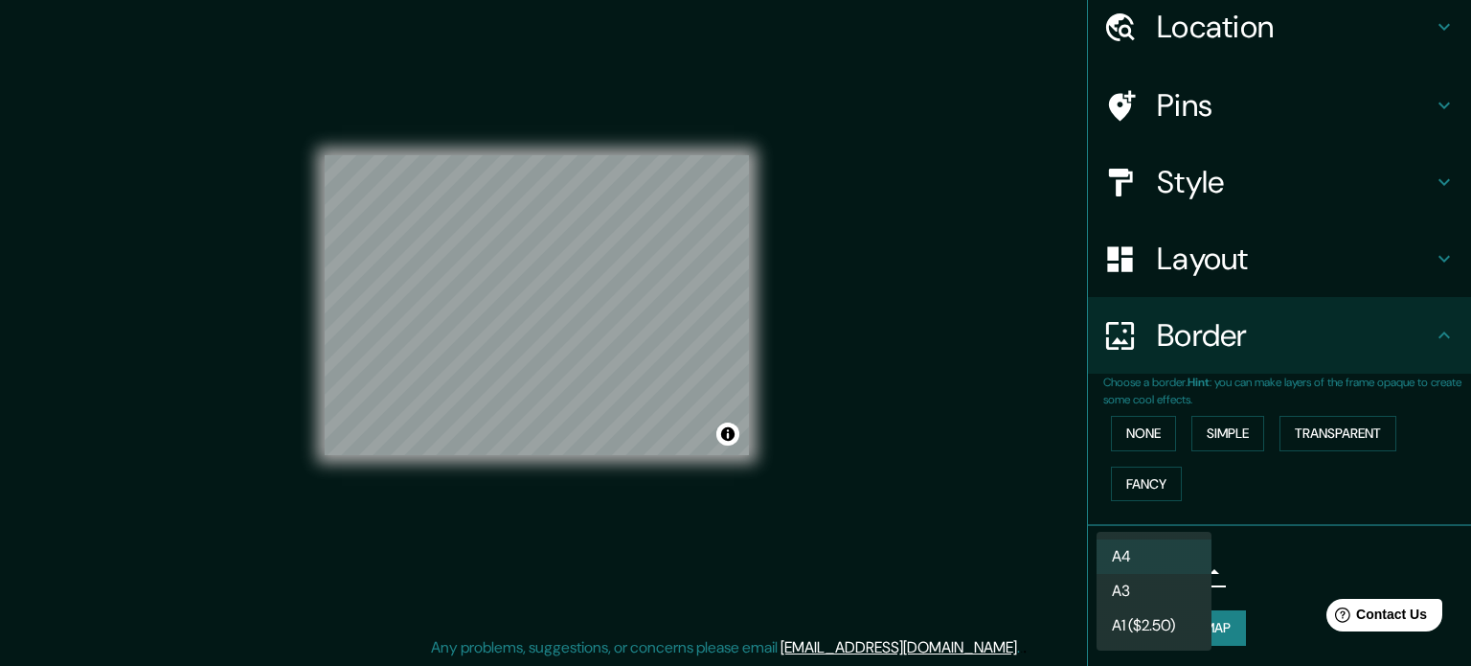
click at [1172, 559] on body "Mappin Location [GEOGRAPHIC_DATA], [GEOGRAPHIC_DATA][PERSON_NAME], [GEOGRAPHIC_…" at bounding box center [735, 308] width 1471 height 666
click at [1134, 590] on li "A3" at bounding box center [1154, 591] width 115 height 34
click at [1161, 568] on body "Mappin Location [GEOGRAPHIC_DATA], [GEOGRAPHIC_DATA][PERSON_NAME], [GEOGRAPHIC_…" at bounding box center [735, 308] width 1471 height 666
click at [1157, 548] on li "A4" at bounding box center [1154, 556] width 115 height 34
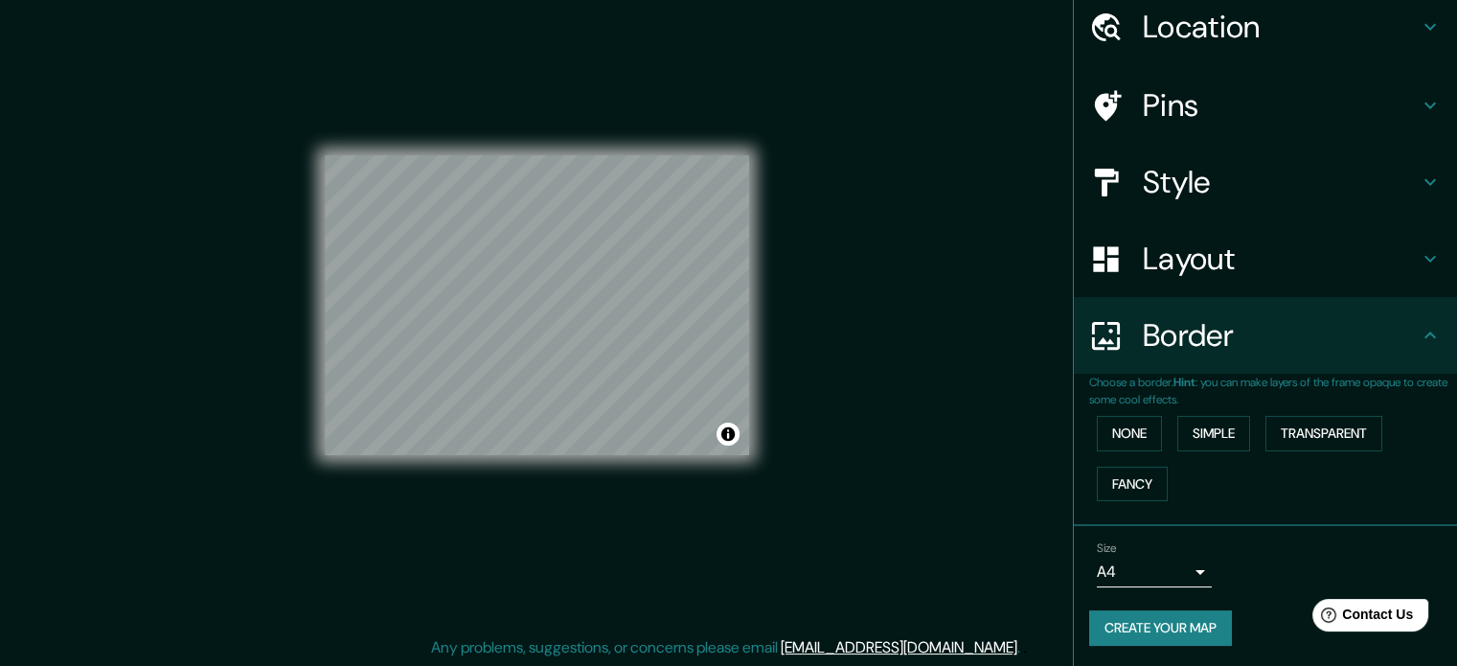
scroll to position [0, 0]
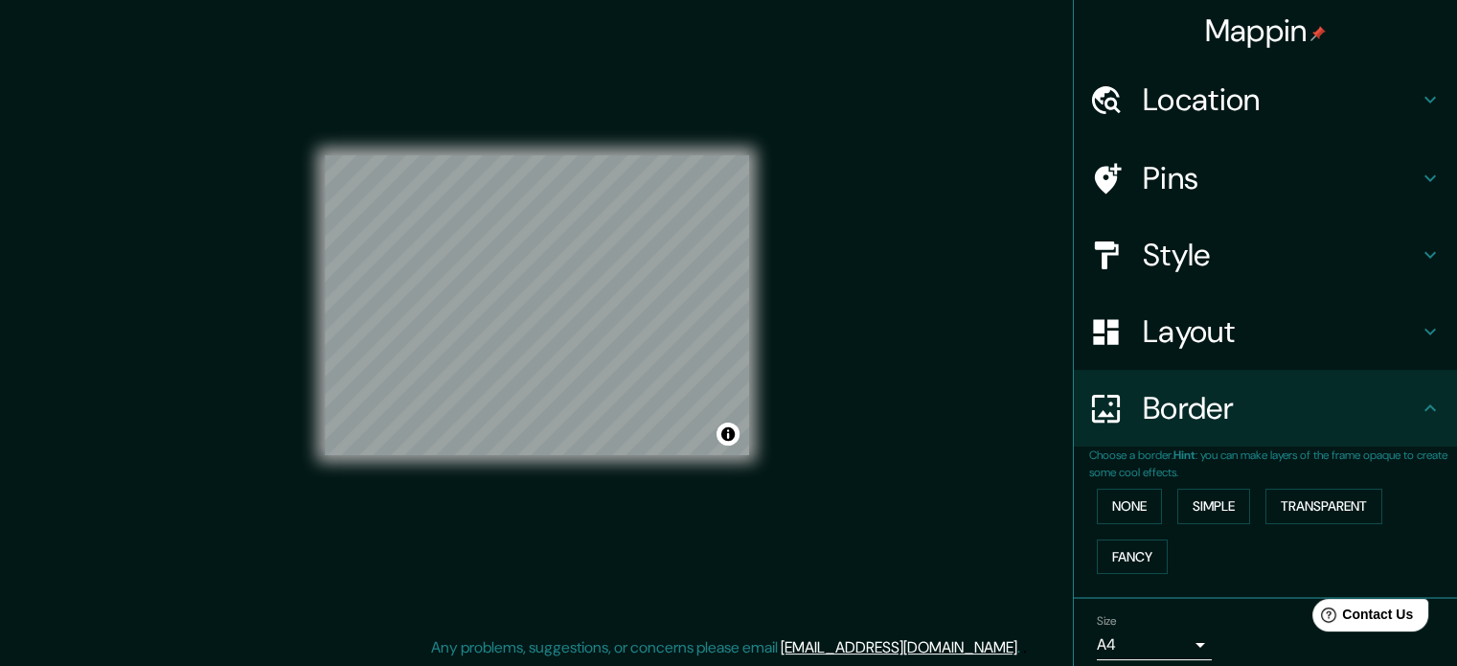
click at [1176, 186] on h4 "Pins" at bounding box center [1281, 178] width 276 height 38
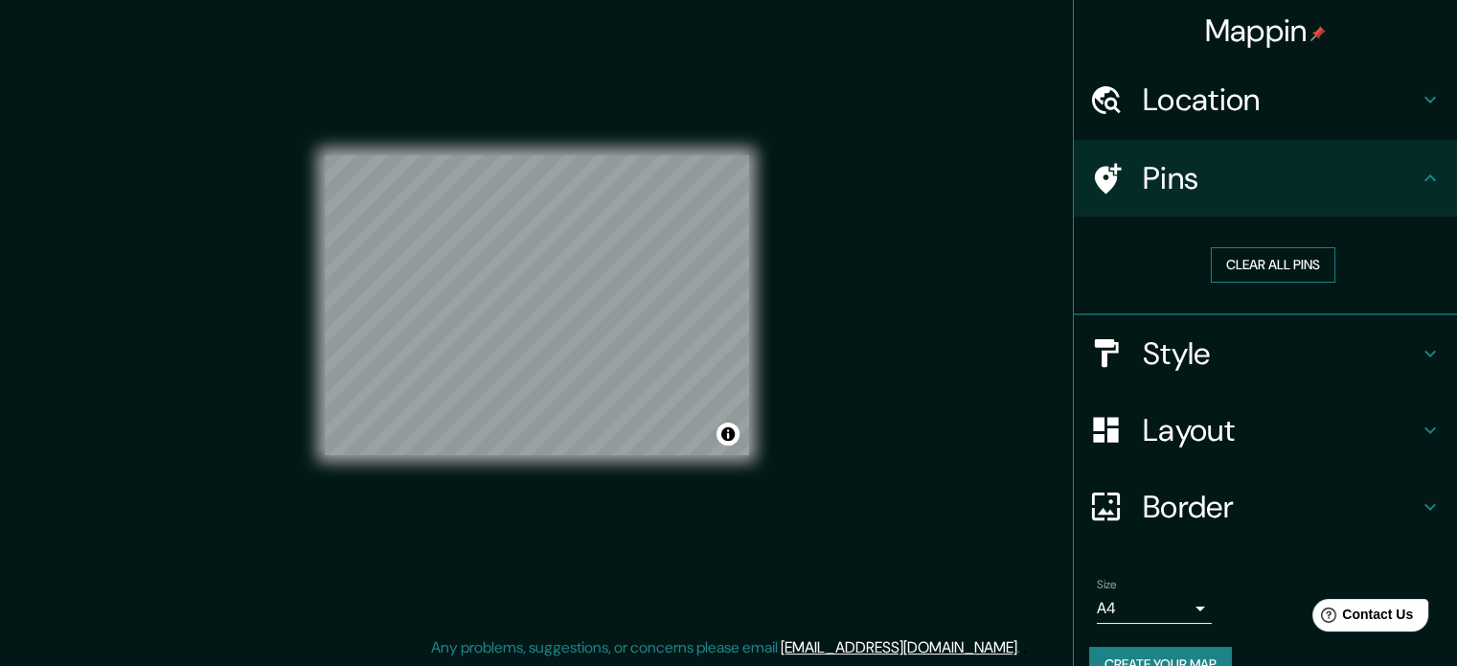
click at [1237, 256] on button "Clear all pins" at bounding box center [1273, 264] width 125 height 35
click at [1236, 266] on button "Clear all pins" at bounding box center [1273, 264] width 125 height 35
click at [1395, 183] on h4 "Pins" at bounding box center [1281, 178] width 276 height 38
click at [1276, 261] on button "Clear all pins" at bounding box center [1273, 264] width 125 height 35
click at [1284, 367] on h4 "Style" at bounding box center [1281, 353] width 276 height 38
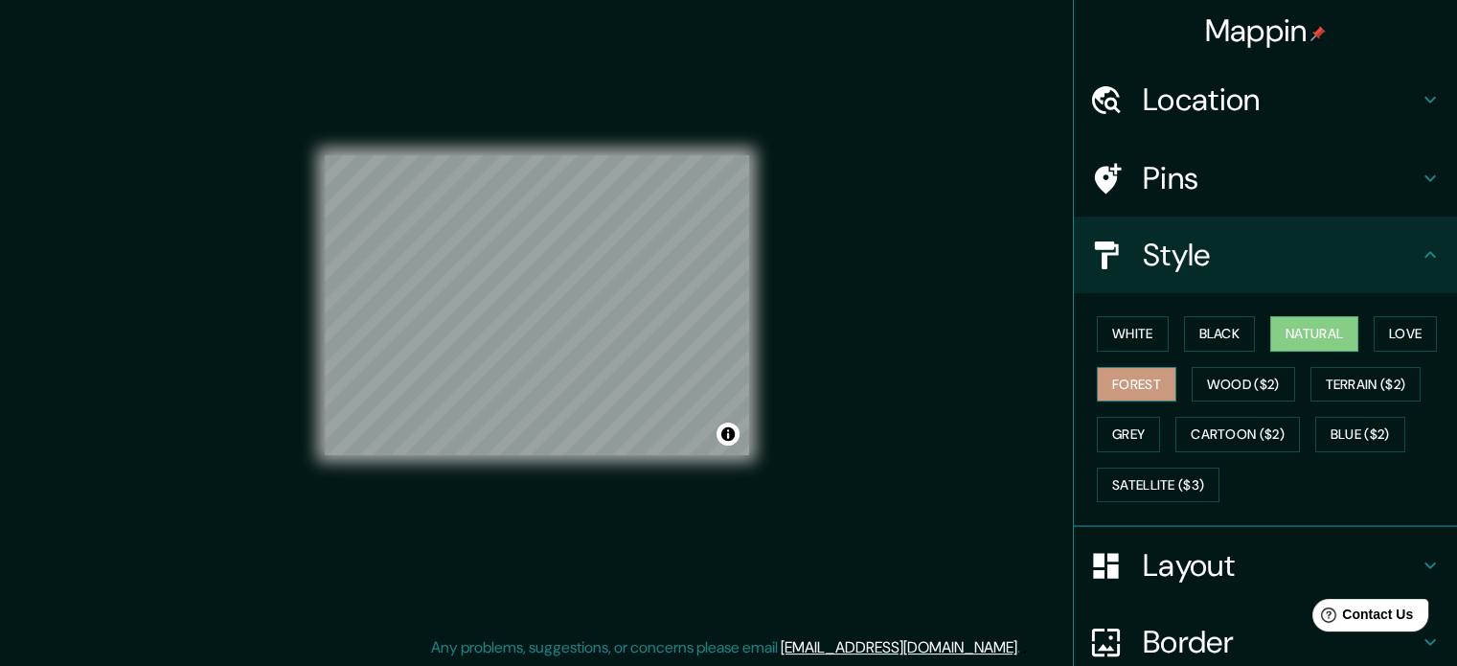
click at [1145, 379] on button "Forest" at bounding box center [1136, 384] width 79 height 35
click at [1391, 331] on button "Love" at bounding box center [1404, 333] width 63 height 35
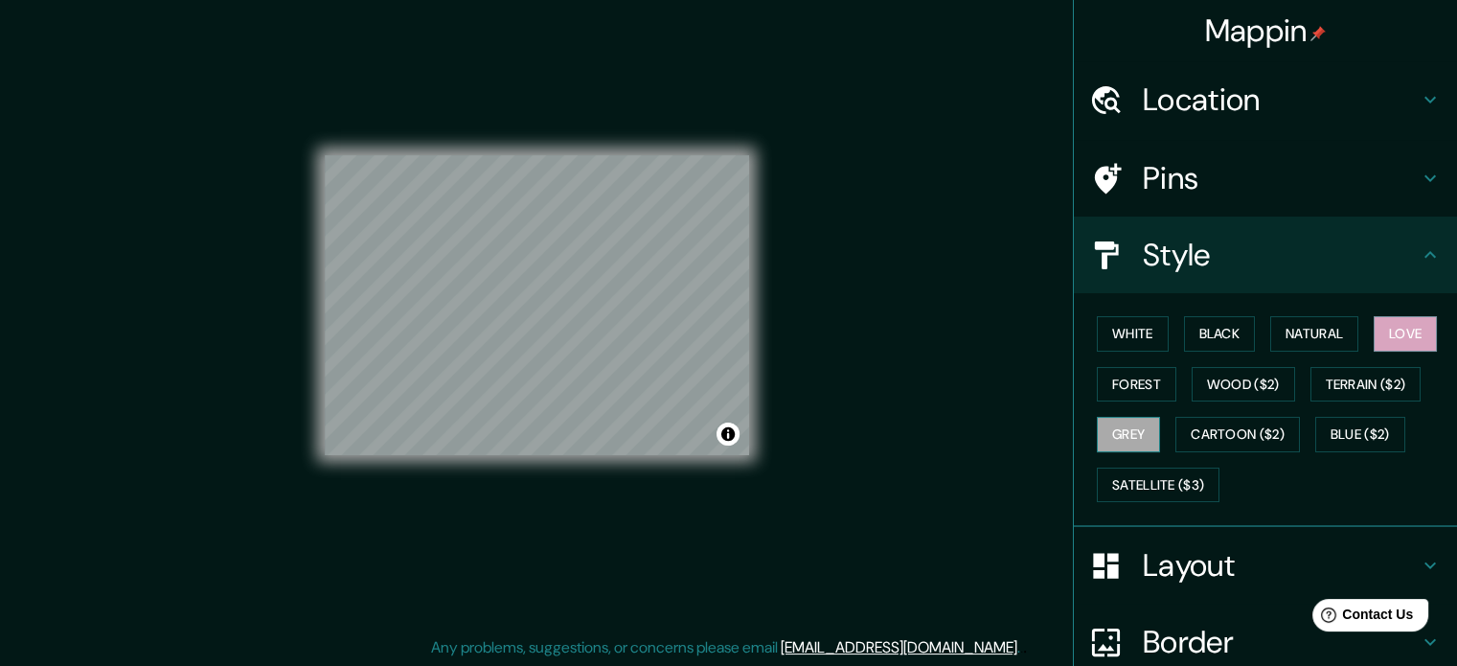
click at [1102, 422] on button "Grey" at bounding box center [1128, 434] width 63 height 35
click at [1214, 338] on button "Black" at bounding box center [1220, 333] width 72 height 35
